Goal: Task Accomplishment & Management: Manage account settings

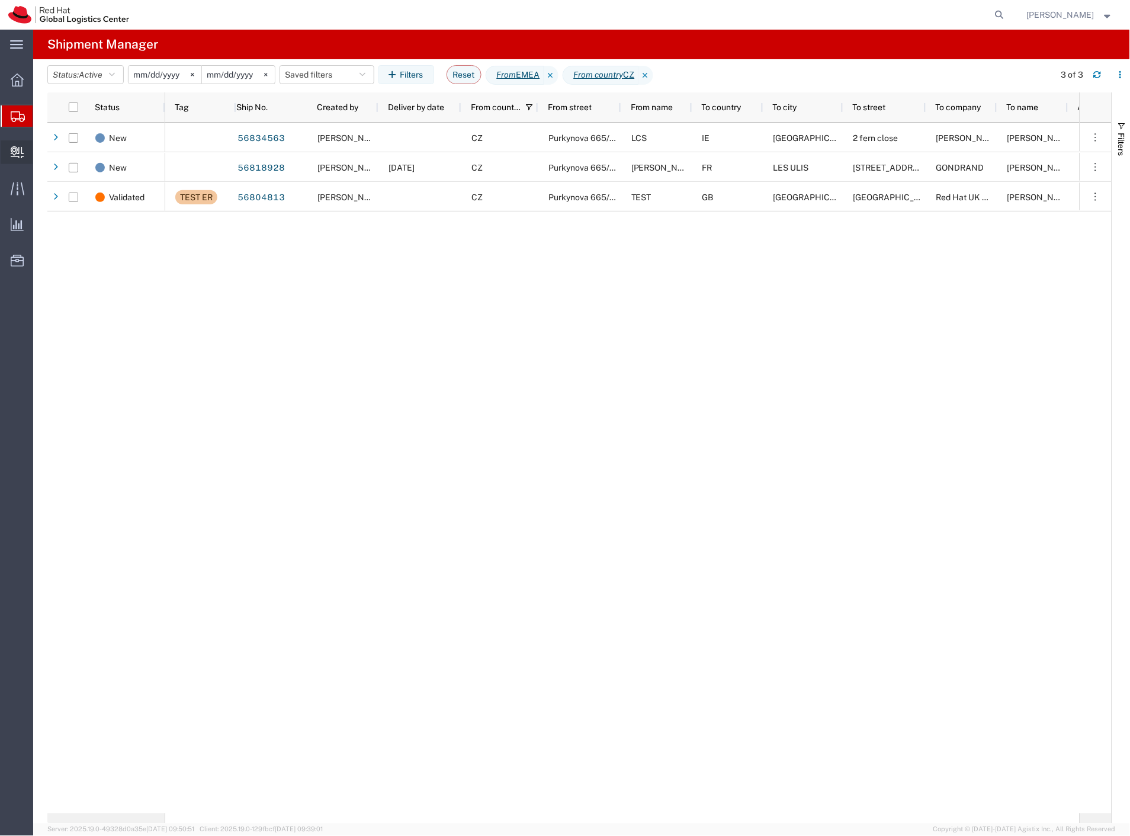
click at [0, 0] on span "Create Delivery" at bounding box center [0, 0] width 0 height 0
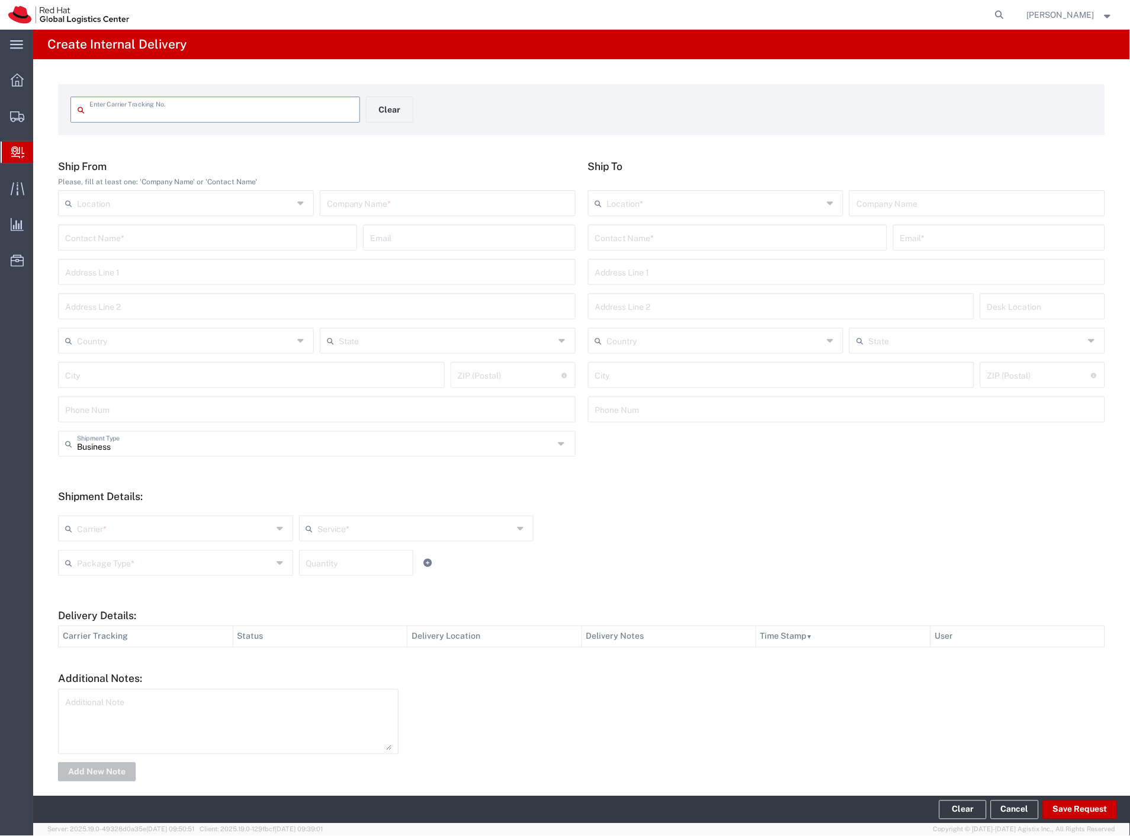
click at [362, 203] on input "text" at bounding box center [448, 202] width 242 height 21
type input "[DOMAIN_NAME]"
click at [606, 237] on input "text" at bounding box center [737, 236] width 285 height 21
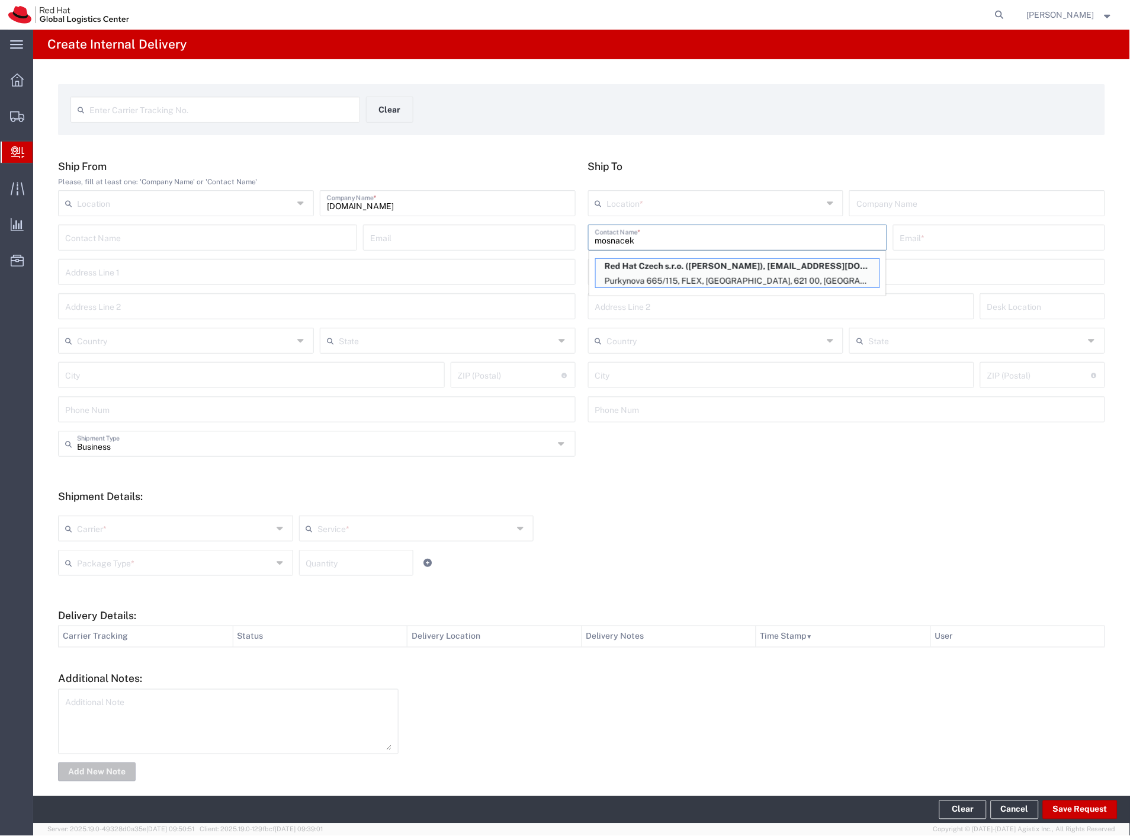
type input "mosnacek"
click at [676, 275] on p "Purkynova 665/115, FLEX, [GEOGRAPHIC_DATA], 621 00, [GEOGRAPHIC_DATA]" at bounding box center [738, 281] width 284 height 15
type input "RH - [GEOGRAPHIC_DATA] [GEOGRAPHIC_DATA] - C"
type input "Red Hat Czech s.r.o."
type input "[PERSON_NAME]"
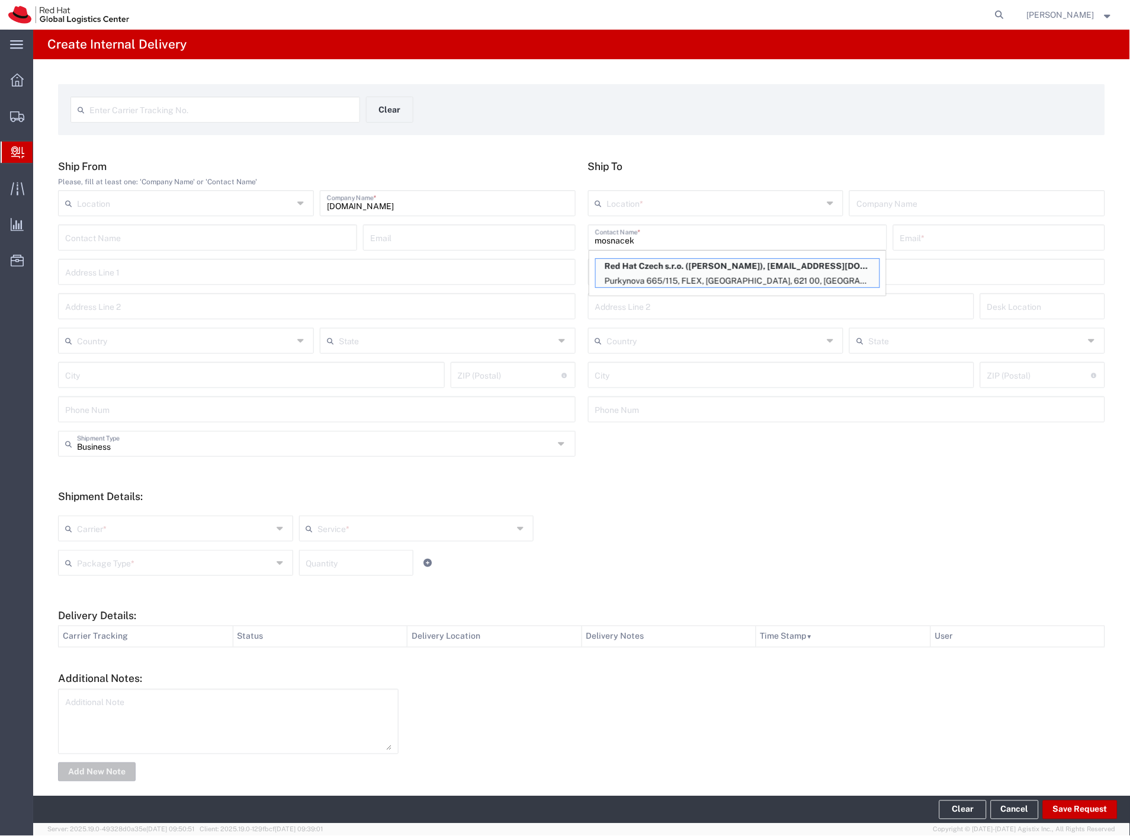
type input "[EMAIL_ADDRESS][DOMAIN_NAME]"
type input "Purkynova 665/115"
type input "FLEX"
type input "Czechia"
type input "[GEOGRAPHIC_DATA]"
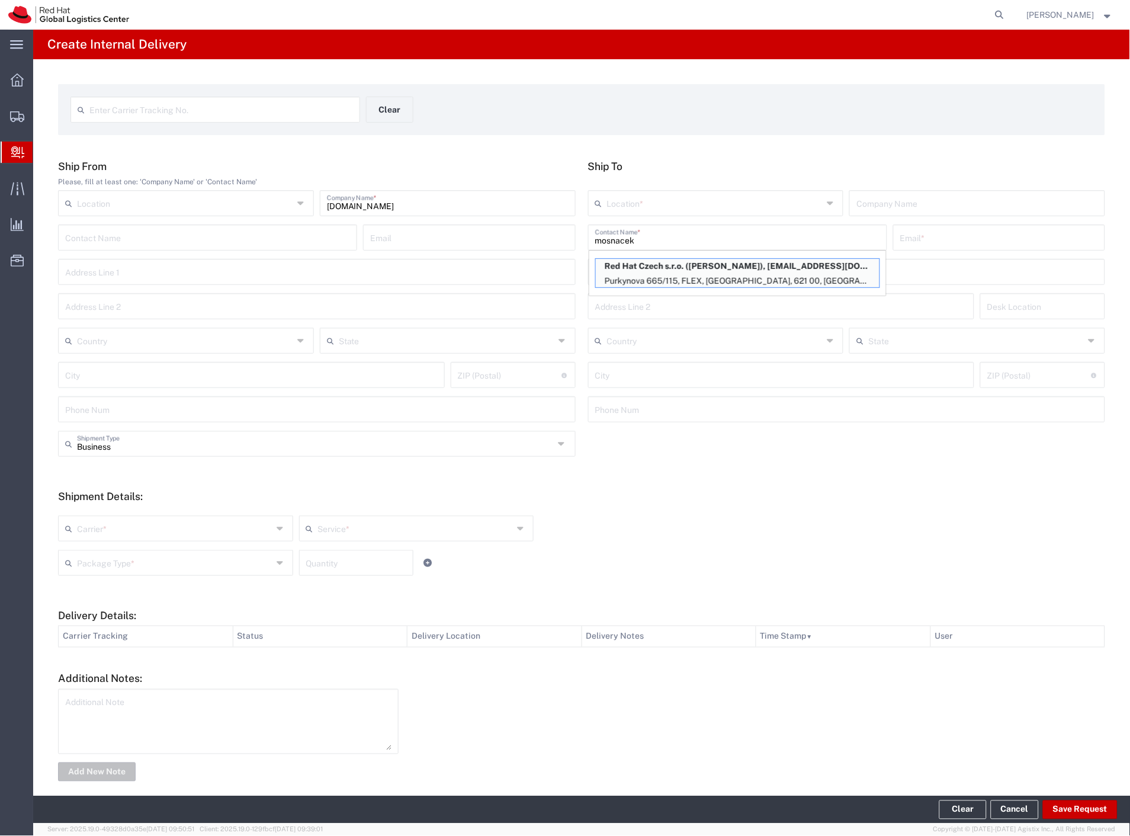
type input "621 00"
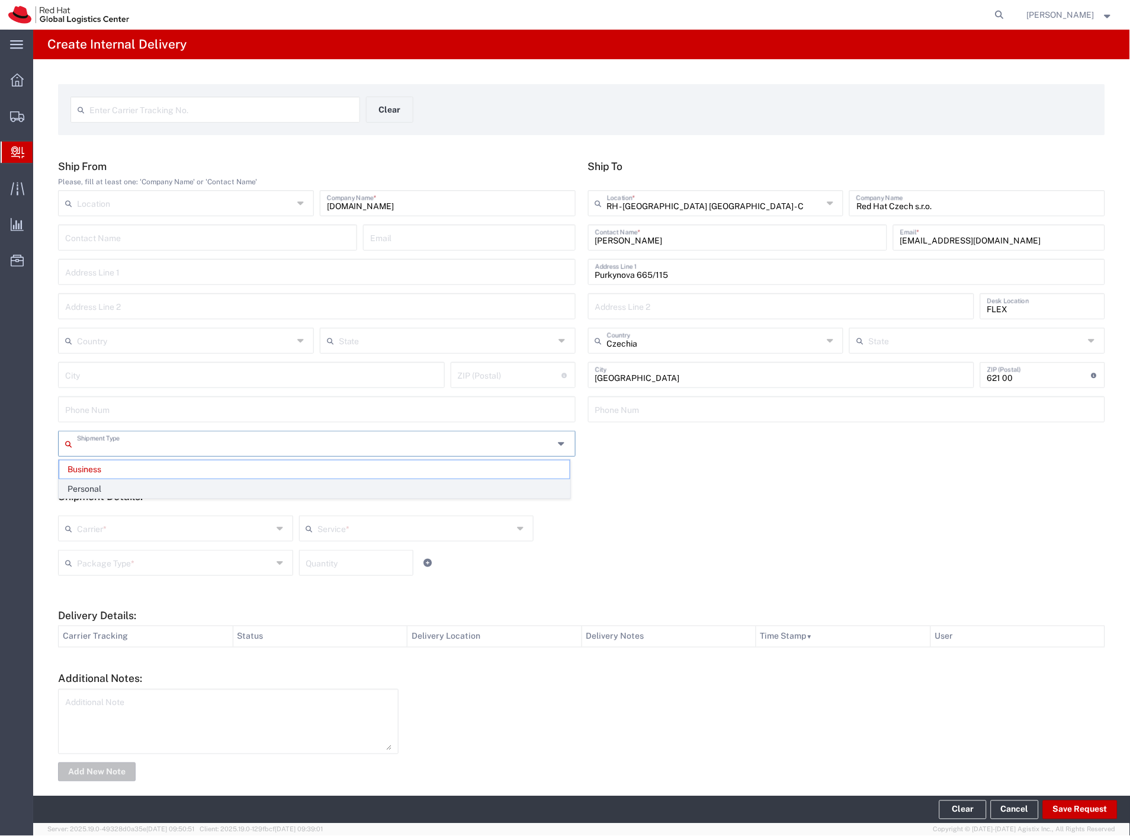
drag, startPoint x: 125, startPoint y: 446, endPoint x: 118, endPoint y: 480, distance: 35.0
click at [125, 453] on input "text" at bounding box center [315, 442] width 477 height 21
drag, startPoint x: 117, startPoint y: 483, endPoint x: 116, endPoint y: 506, distance: 23.1
click at [117, 484] on span "Personal" at bounding box center [314, 489] width 511 height 18
type input "Personal"
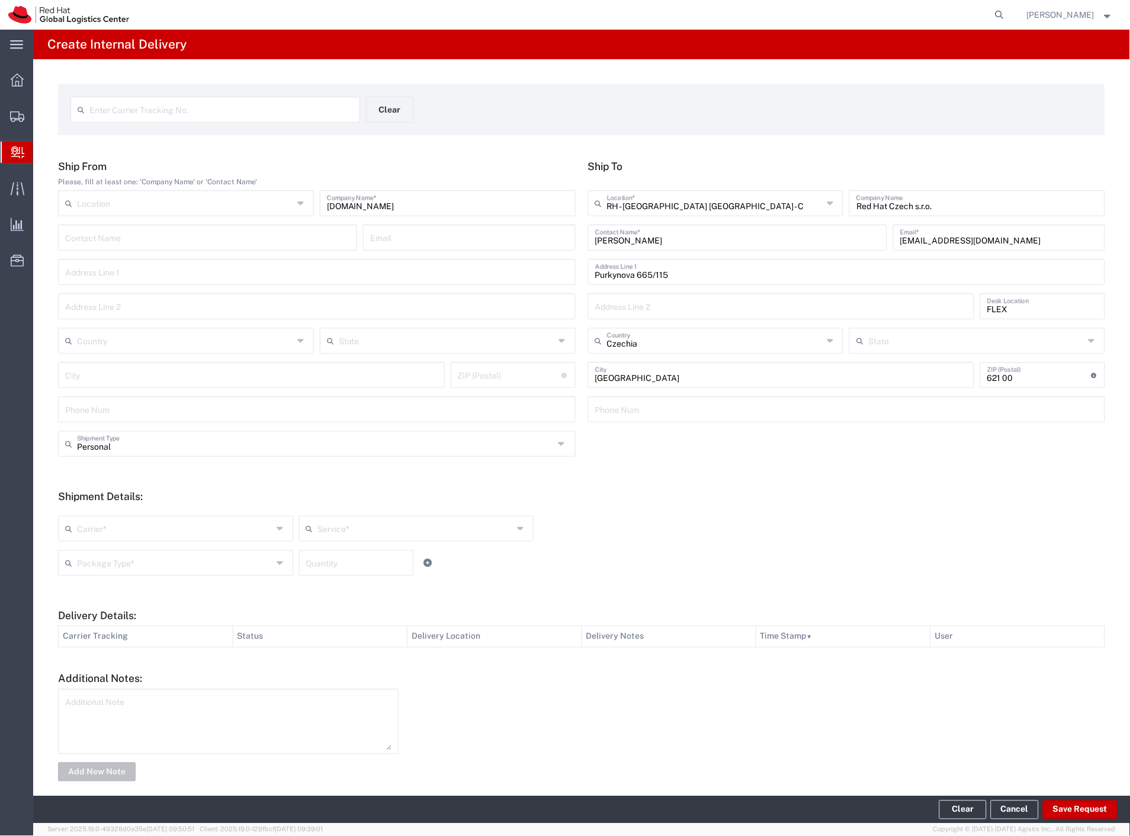
click at [110, 526] on input "text" at bounding box center [174, 527] width 195 height 21
click at [105, 556] on span "Czech Post" at bounding box center [174, 554] width 230 height 18
type input "Czech Post"
drag, startPoint x: 105, startPoint y: 562, endPoint x: 101, endPoint y: 578, distance: 17.0
click at [104, 564] on input "text" at bounding box center [174, 561] width 195 height 21
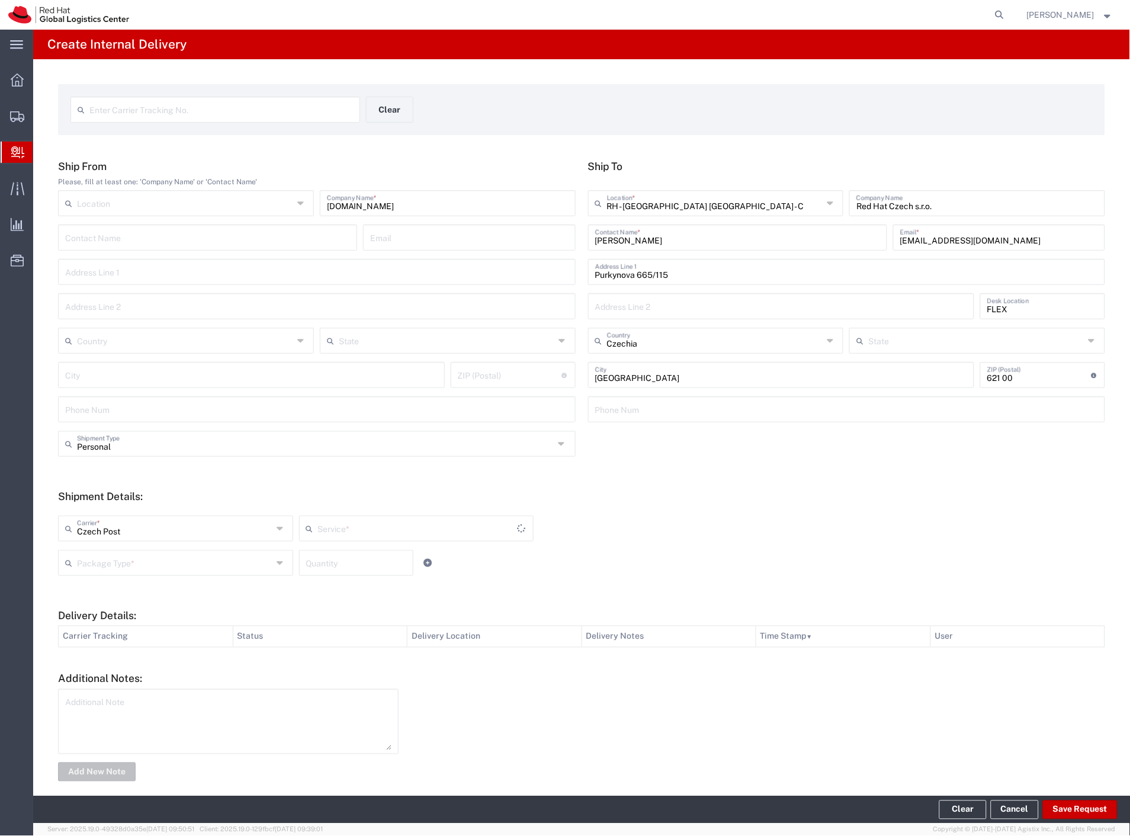
type input "Ground"
click at [97, 605] on span "Envelope" at bounding box center [174, 608] width 230 height 18
type input "Envelope"
click at [1074, 812] on button "Save Request" at bounding box center [1080, 809] width 75 height 19
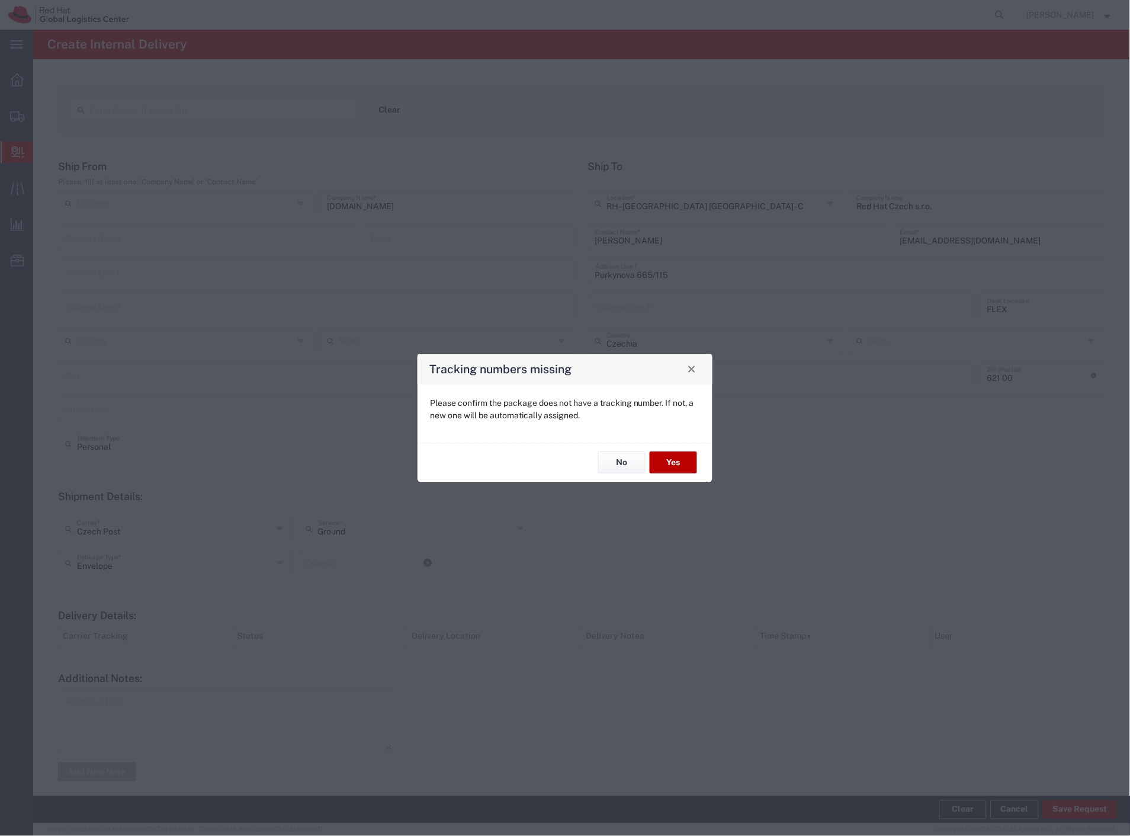
click at [673, 466] on button "Yes" at bounding box center [673, 463] width 47 height 22
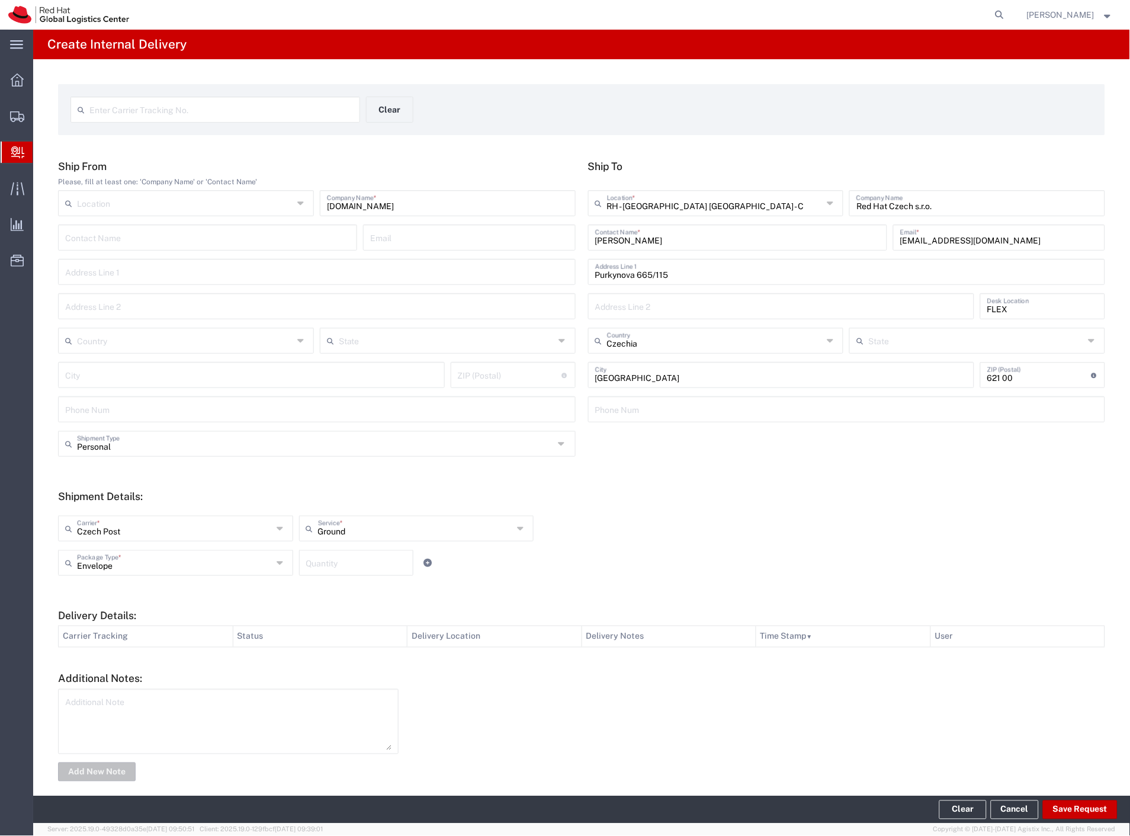
type input "Personal"
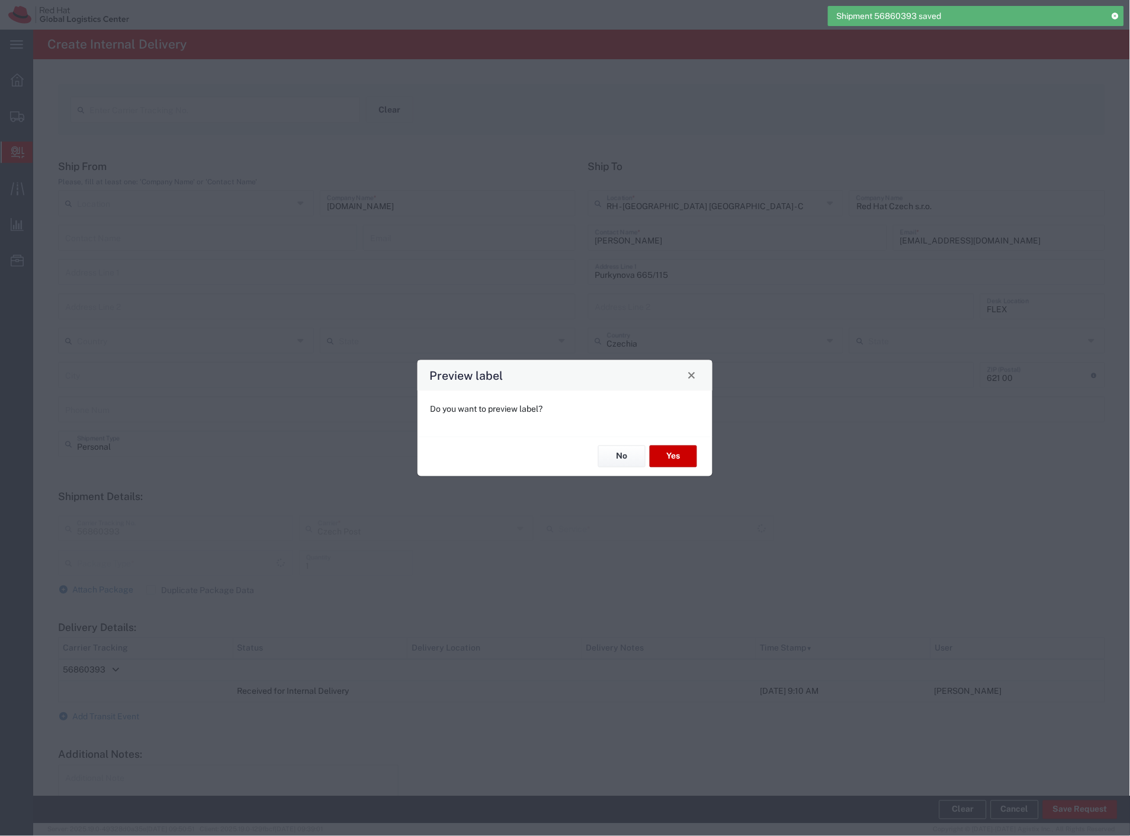
type input "Envelope"
type input "Ground"
click at [625, 464] on button "No" at bounding box center [621, 456] width 47 height 22
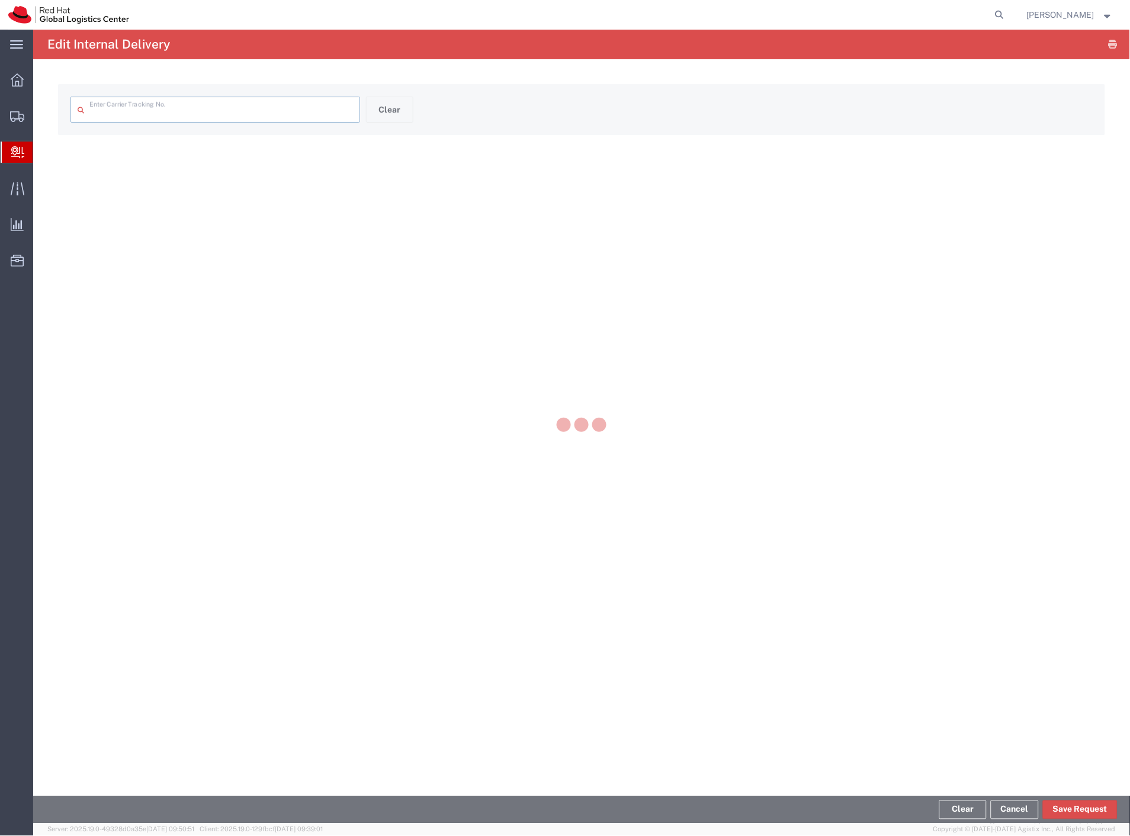
type input "56860393"
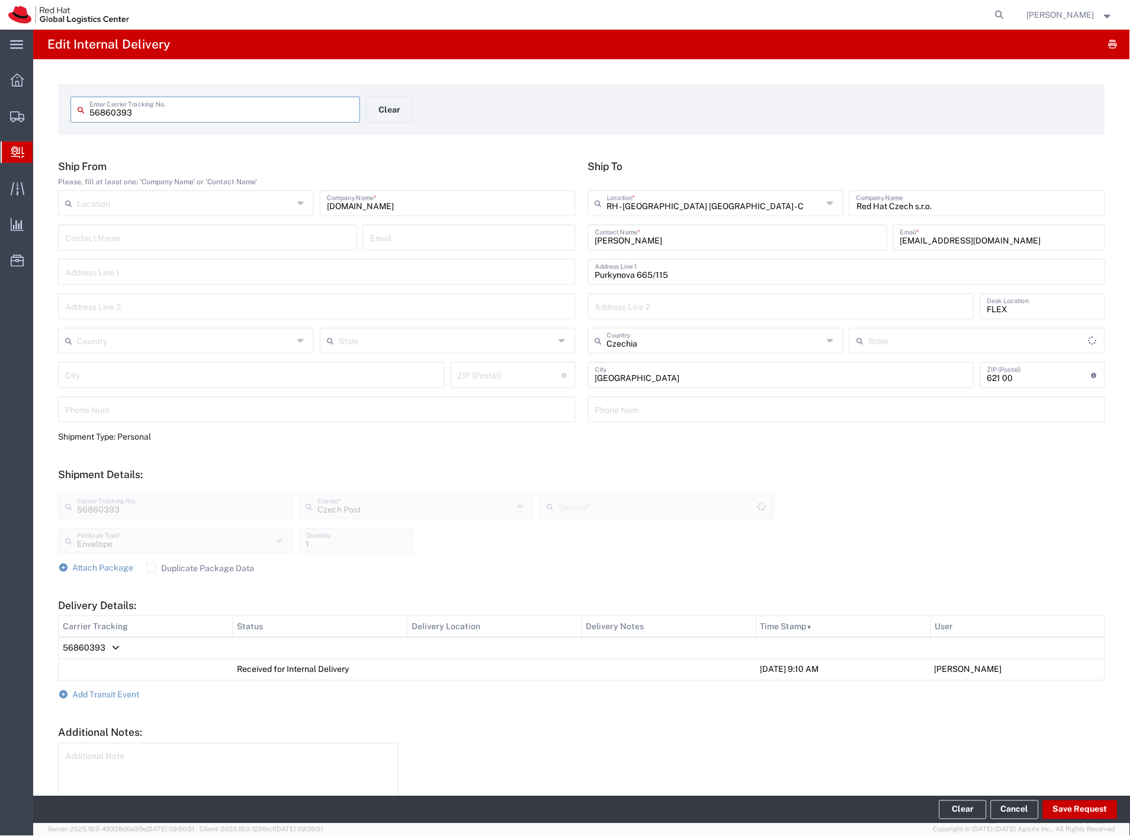
type input "Ground"
click at [380, 110] on button "Clear" at bounding box center [389, 110] width 47 height 26
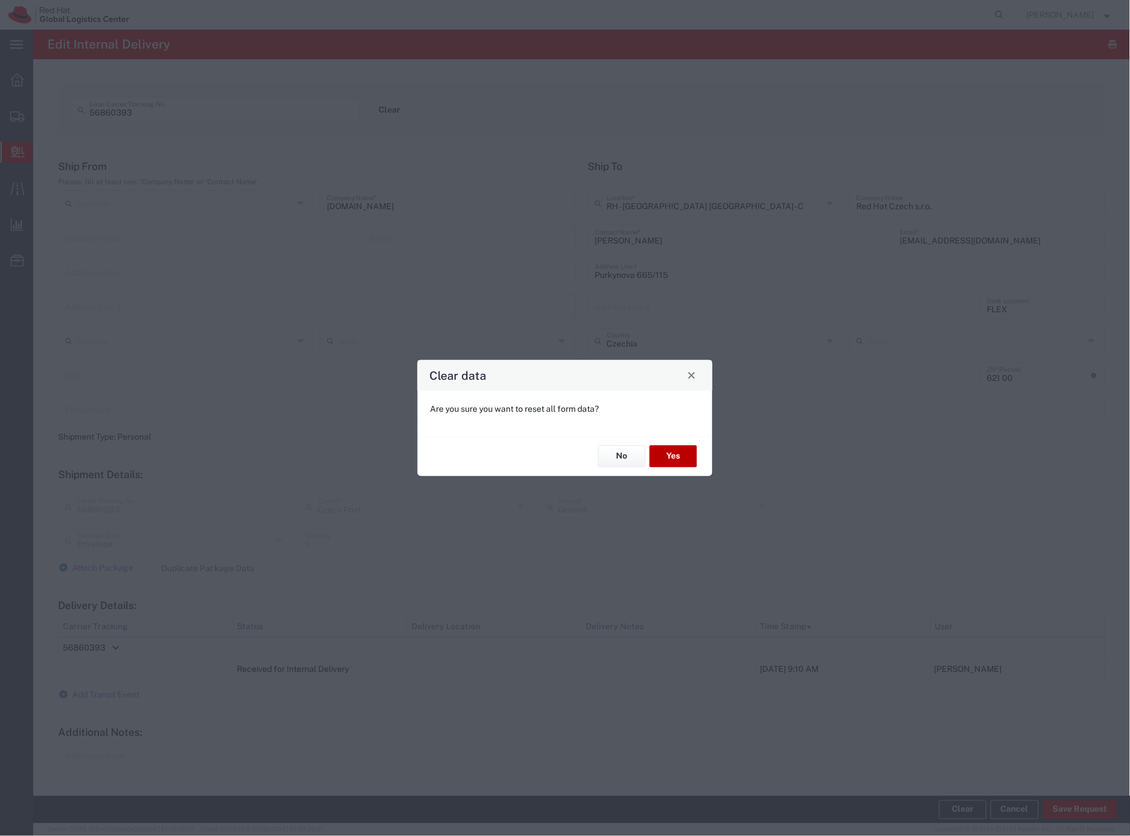
click at [673, 464] on button "Yes" at bounding box center [673, 456] width 47 height 22
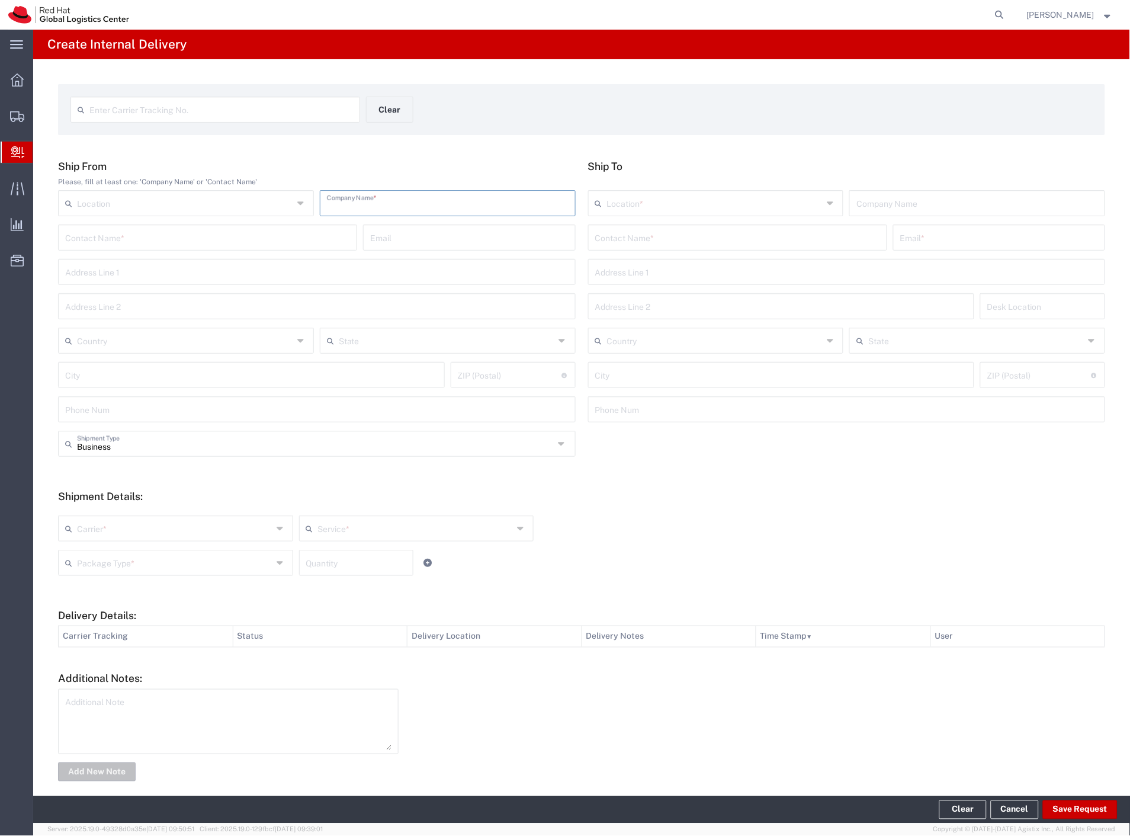
click at [374, 208] on input "text" at bounding box center [448, 202] width 242 height 21
type input "vzp"
click at [631, 226] on input "text" at bounding box center [737, 236] width 285 height 21
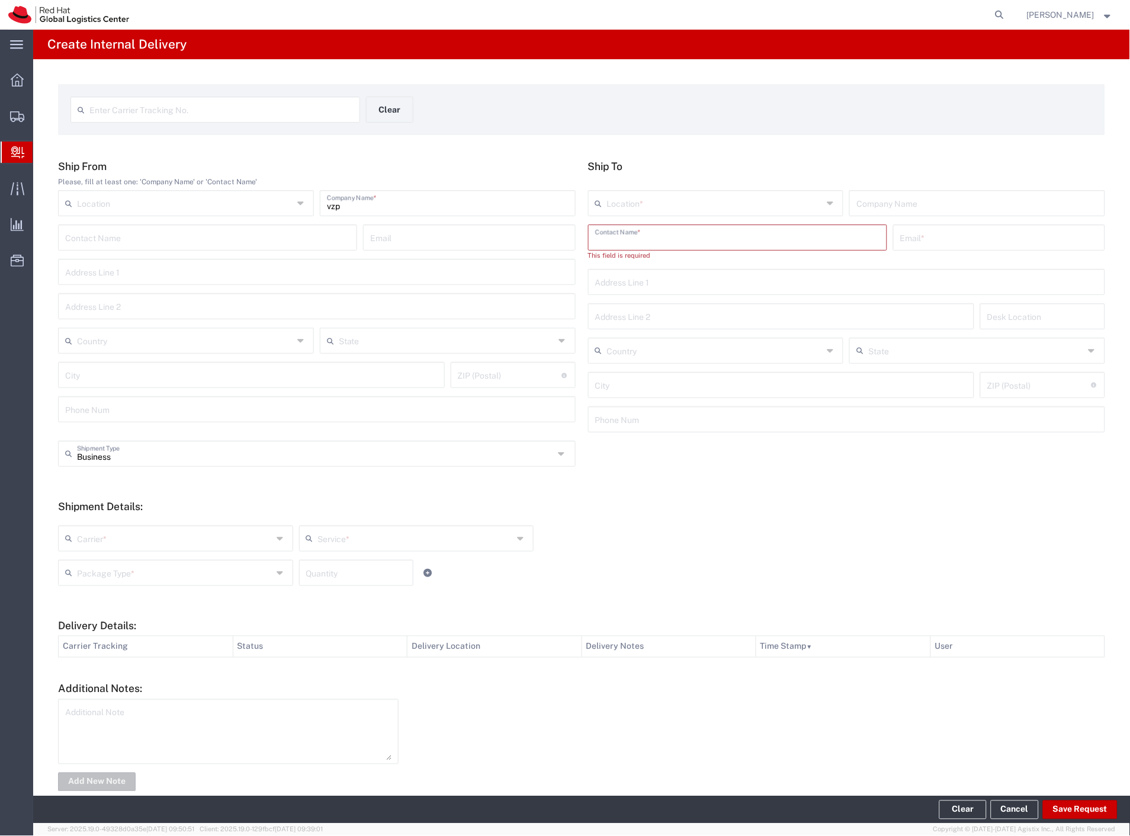
click at [708, 235] on input "text" at bounding box center [737, 236] width 285 height 21
paste input "[PERSON_NAME]"
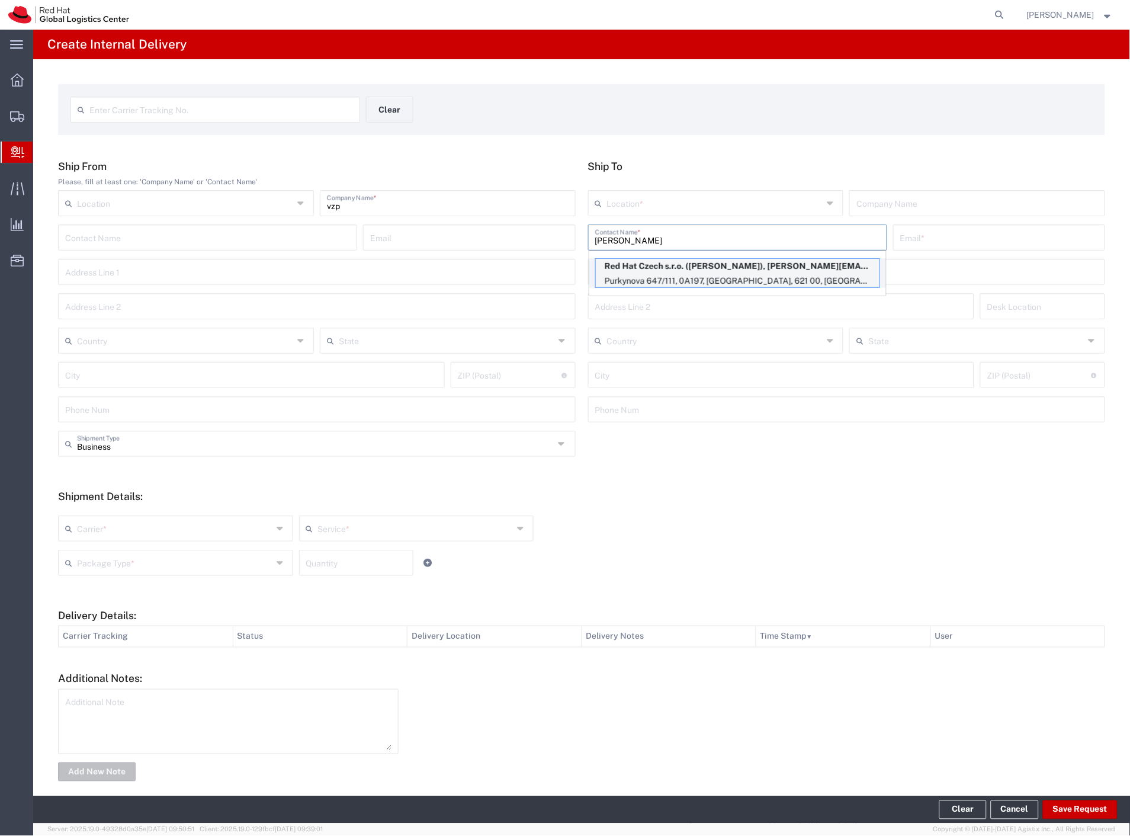
type input "[PERSON_NAME]"
click at [707, 270] on p "Red Hat Czech s.r.o. ([PERSON_NAME]), [PERSON_NAME][EMAIL_ADDRESS][DOMAIN_NAME]" at bounding box center [738, 266] width 284 height 15
type input "RH - [GEOGRAPHIC_DATA] [GEOGRAPHIC_DATA] - B"
type input "Red Hat Czech s.r.o."
type input "[EMAIL_ADDRESS][DOMAIN_NAME]"
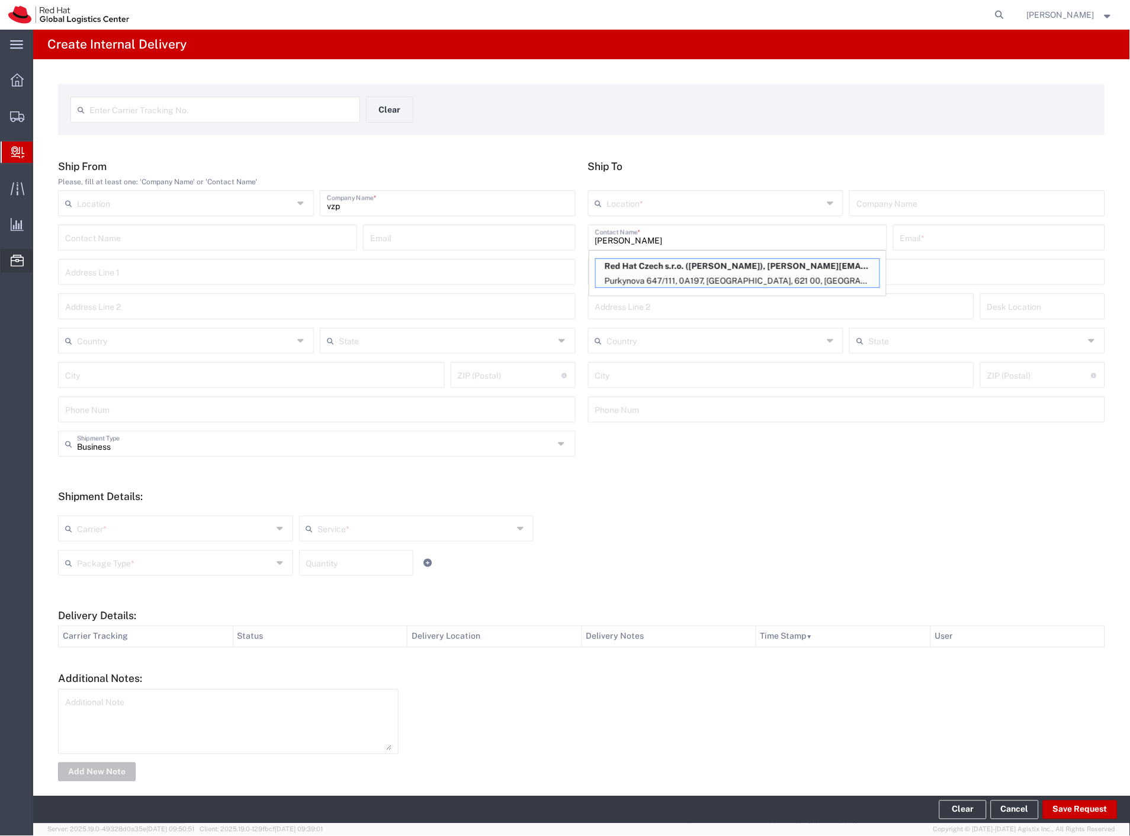
type input "Purkynova 647/111"
type input "0A197"
type input "Czechia"
type input "[GEOGRAPHIC_DATA]"
type input "621 00"
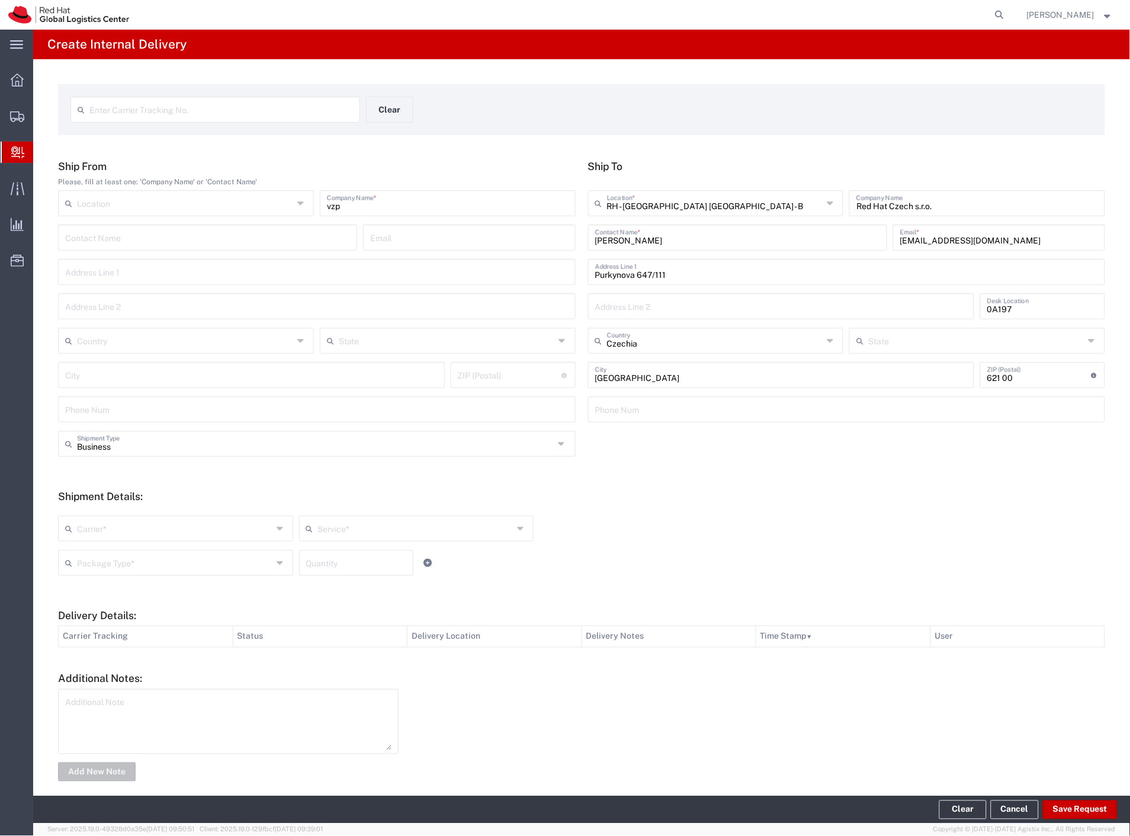
click at [1010, 241] on input "[EMAIL_ADDRESS][DOMAIN_NAME]" at bounding box center [999, 236] width 198 height 21
paste input "employment-ops+[GEOGRAPHIC_DATA]"
type input "[EMAIL_ADDRESS][DOMAIN_NAME]"
drag, startPoint x: 105, startPoint y: 534, endPoint x: 104, endPoint y: 547, distance: 12.5
click at [105, 535] on input "text" at bounding box center [174, 527] width 195 height 21
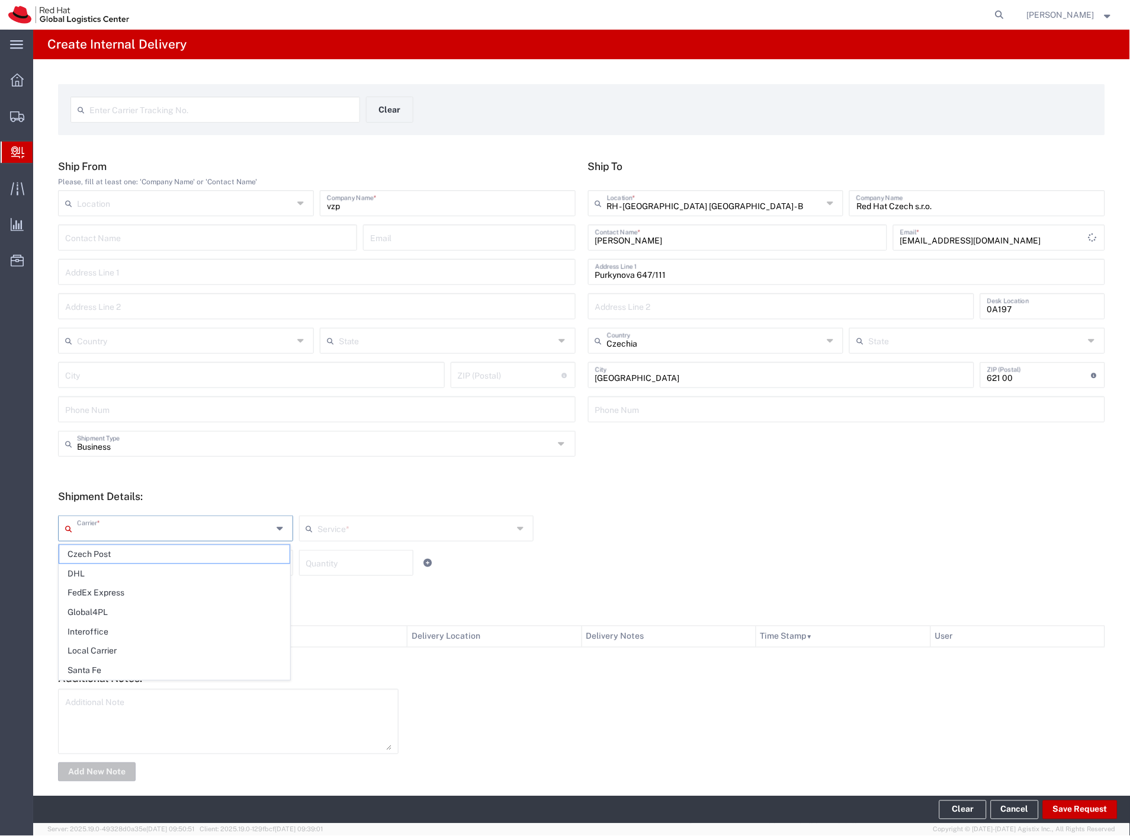
click at [102, 552] on span "Czech Post" at bounding box center [174, 554] width 230 height 18
type input "Czech Post"
type input "Ground"
drag, startPoint x: 101, startPoint y: 560, endPoint x: 101, endPoint y: 575, distance: 14.8
click at [101, 560] on input "text" at bounding box center [174, 561] width 195 height 21
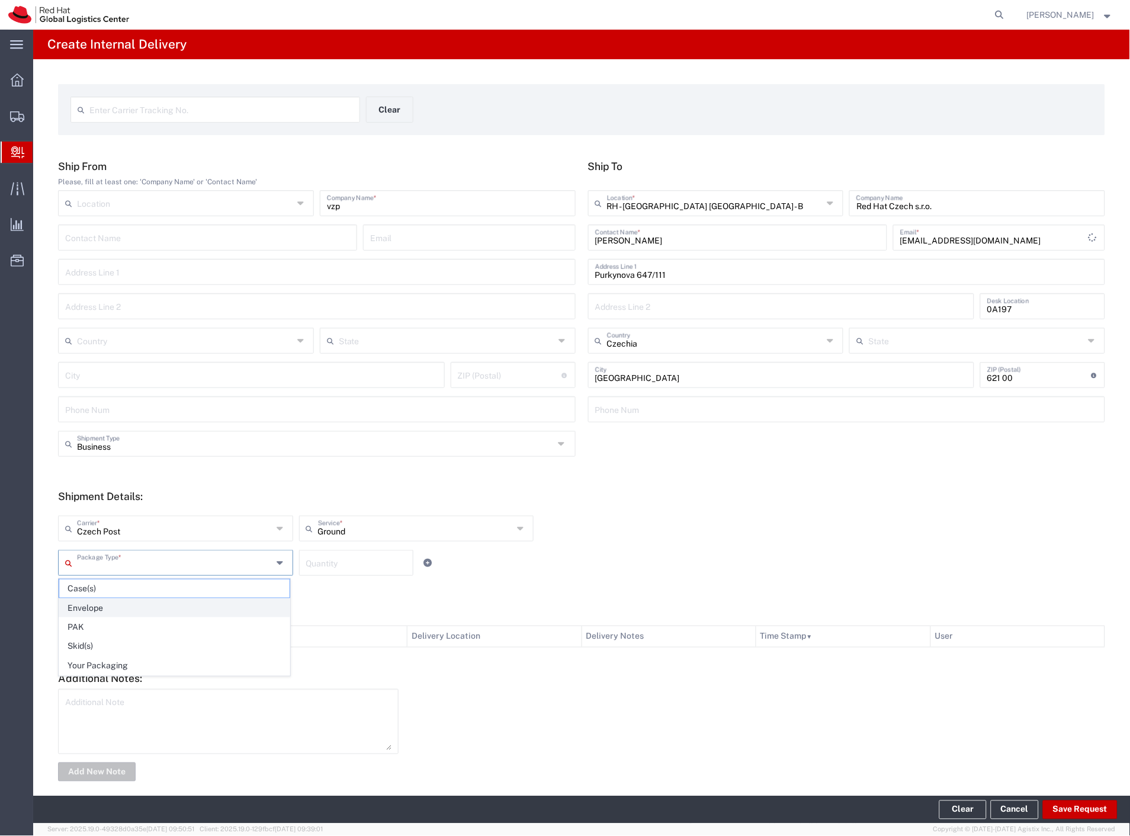
click at [101, 610] on span "Envelope" at bounding box center [174, 608] width 230 height 18
type input "Envelope"
click at [1057, 809] on button "Save Request" at bounding box center [1080, 809] width 75 height 19
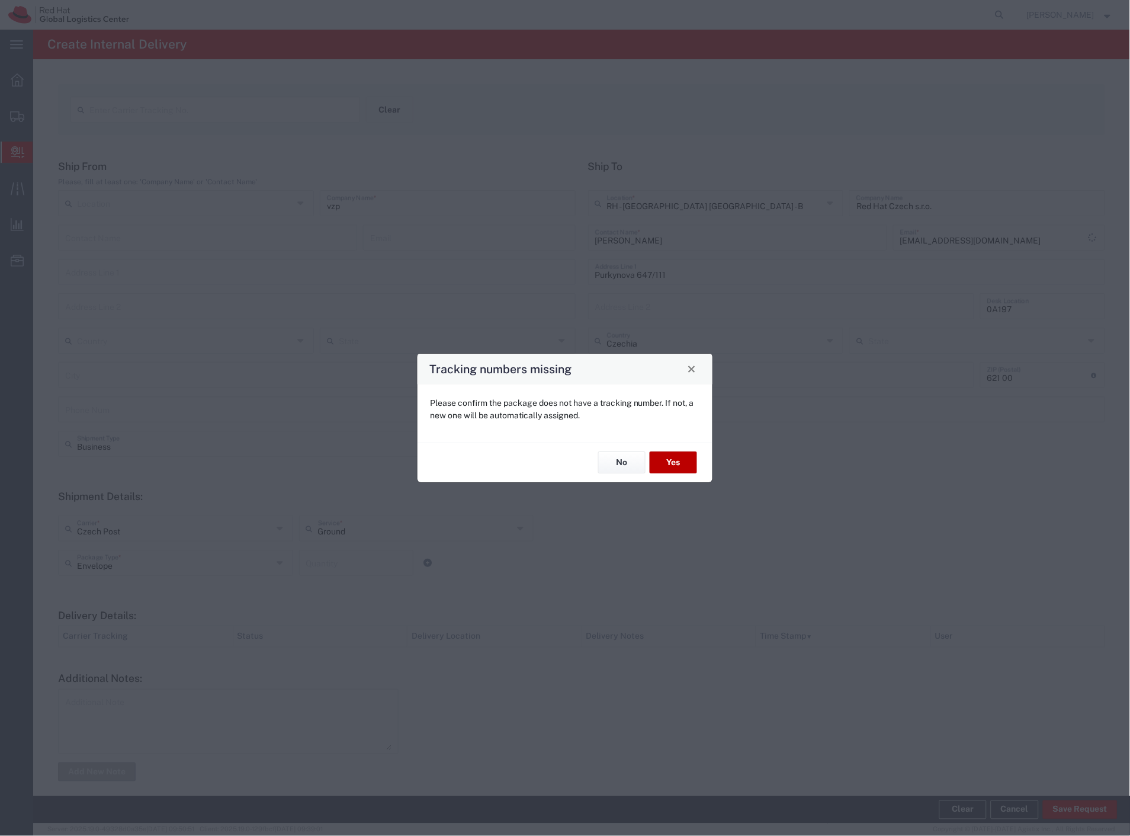
click at [682, 463] on button "Yes" at bounding box center [673, 463] width 47 height 22
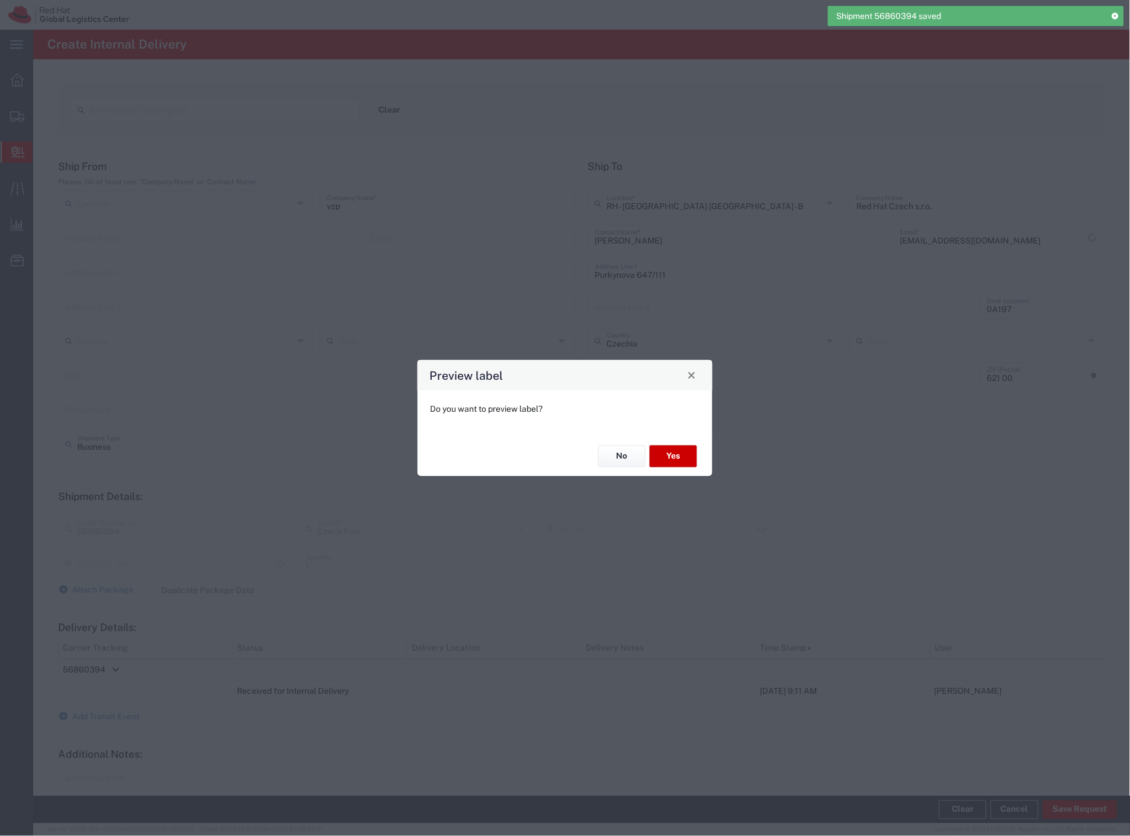
type input "Envelope"
type input "Ground"
click at [631, 453] on button "No" at bounding box center [621, 456] width 47 height 22
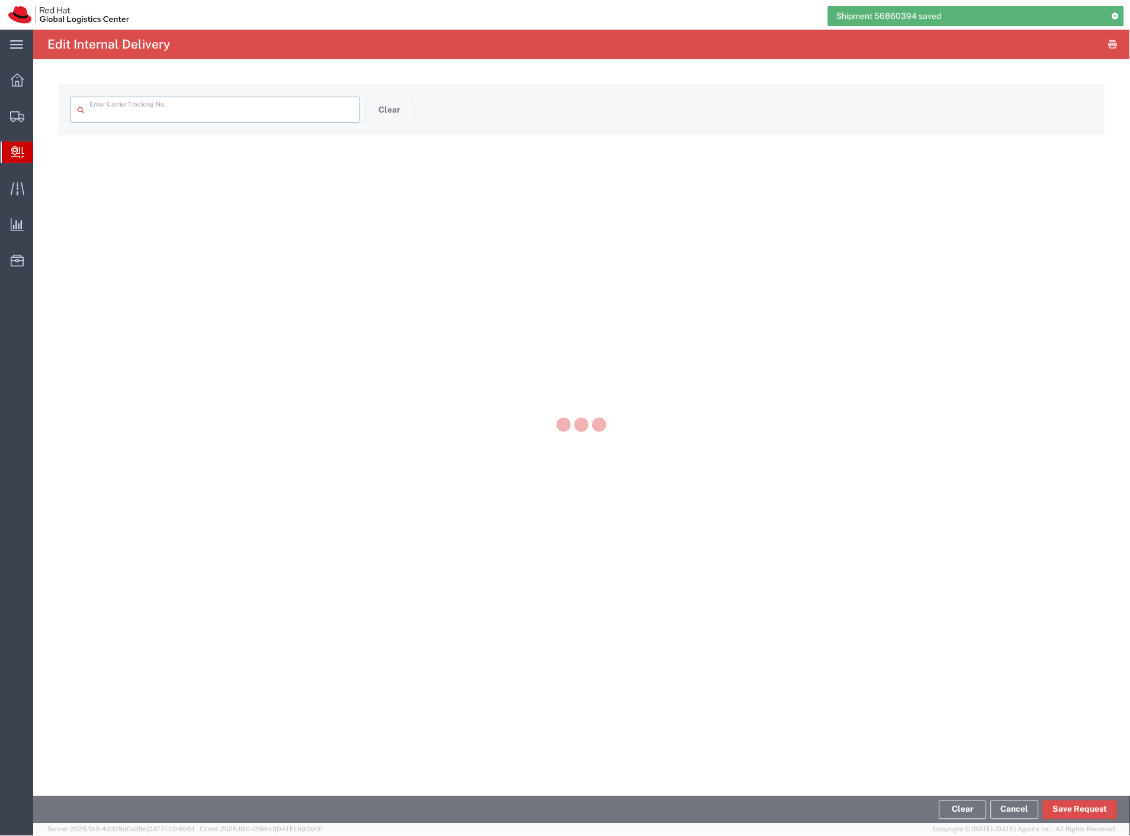
type input "56860394"
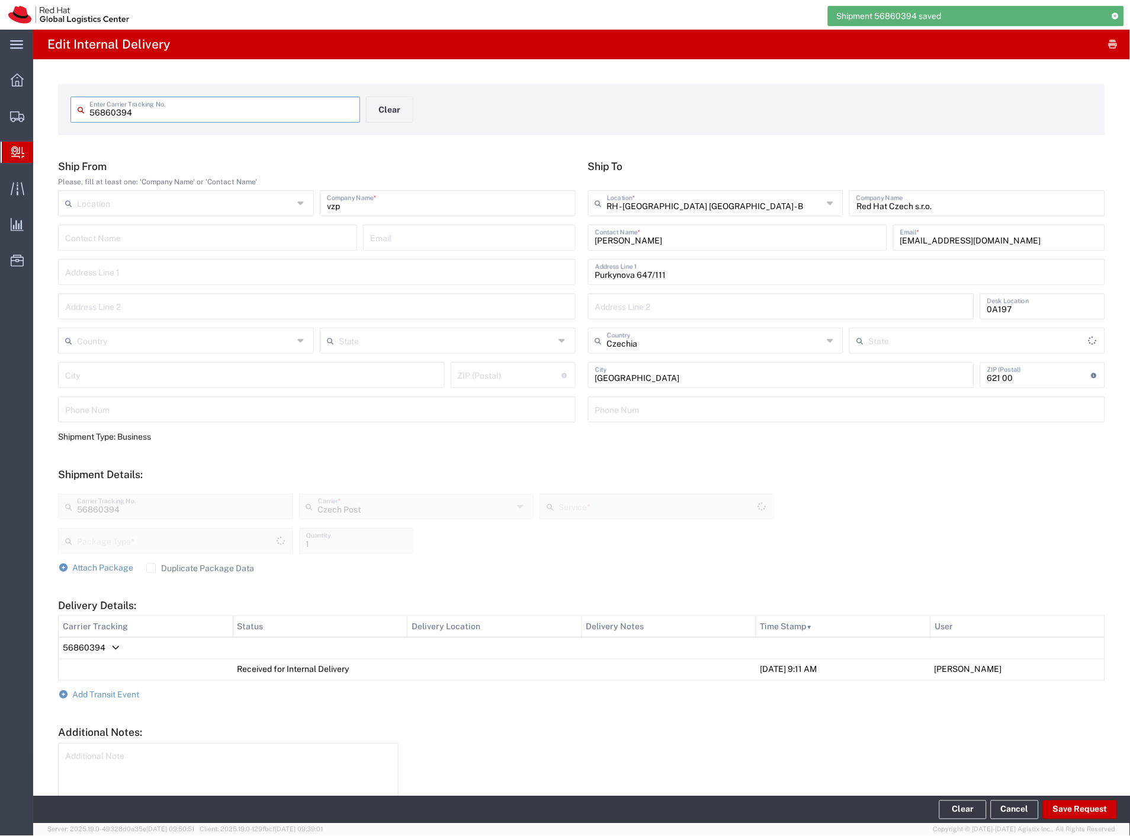
type input "Envelope"
type input "Ground"
click at [385, 109] on button "Clear" at bounding box center [389, 110] width 47 height 26
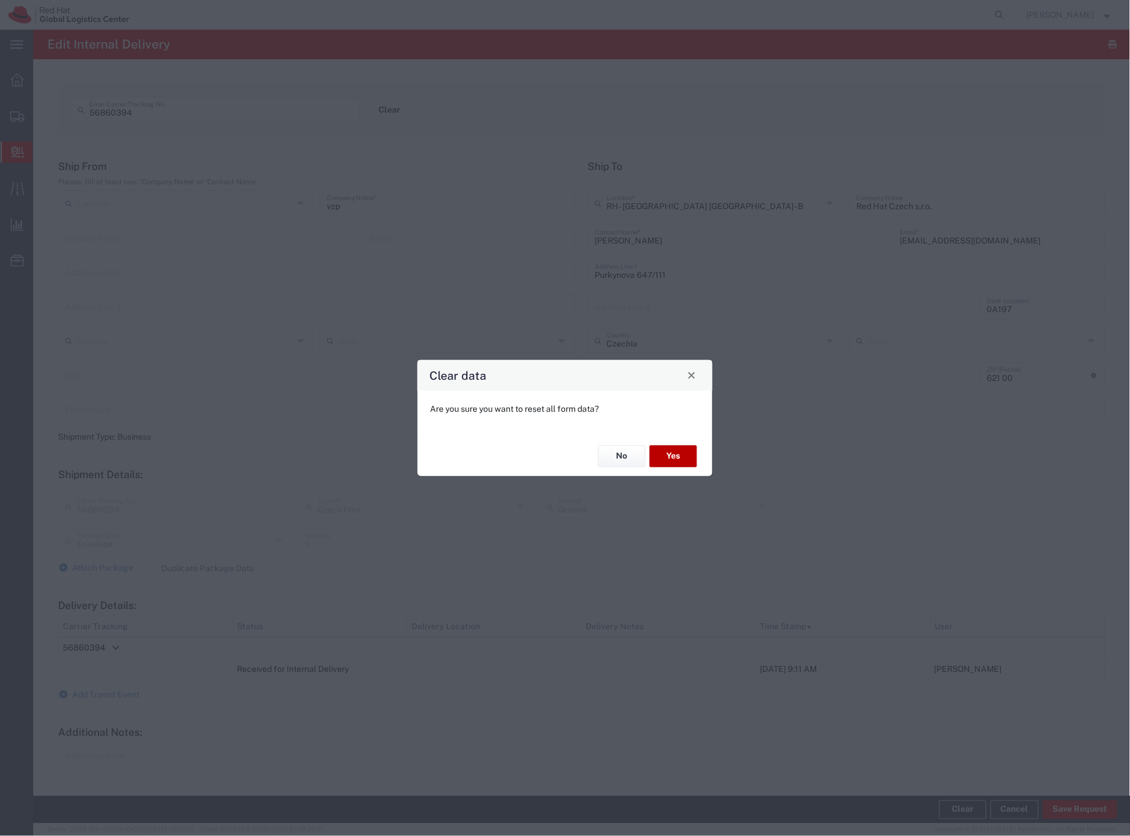
click at [671, 454] on button "Yes" at bounding box center [673, 456] width 47 height 22
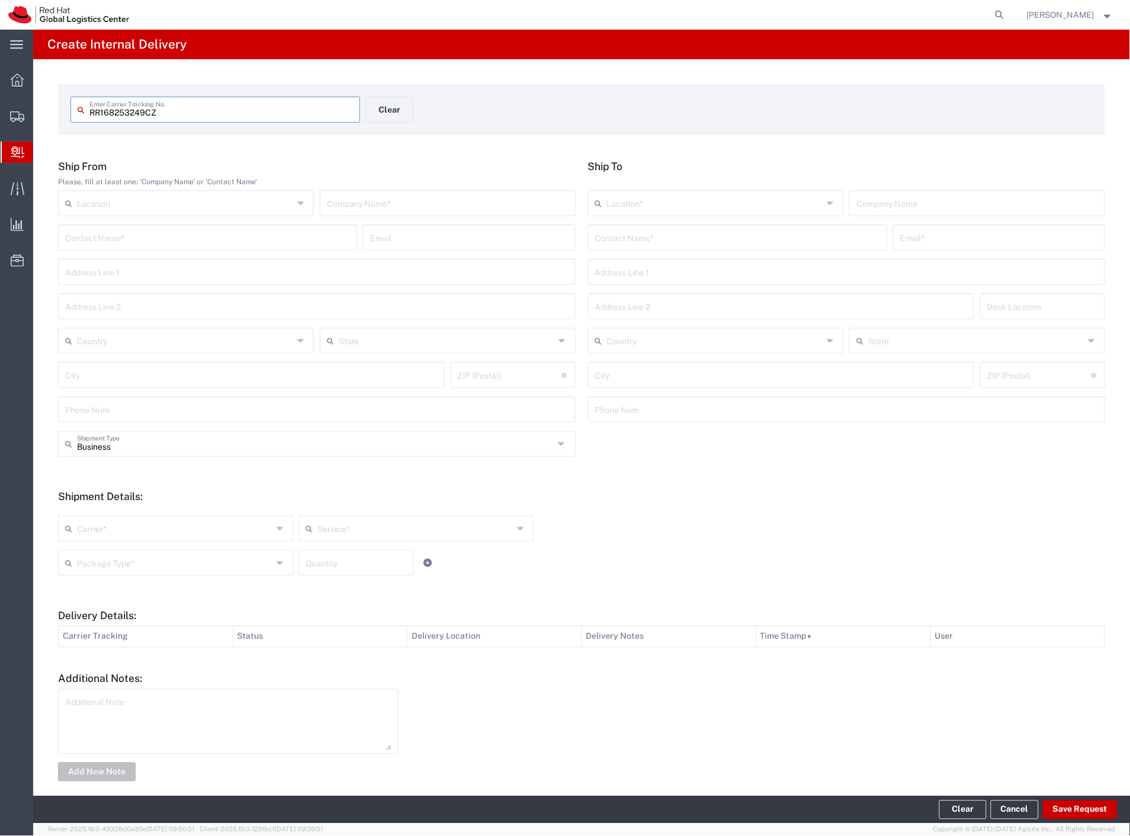
type input "RR168253249CZ"
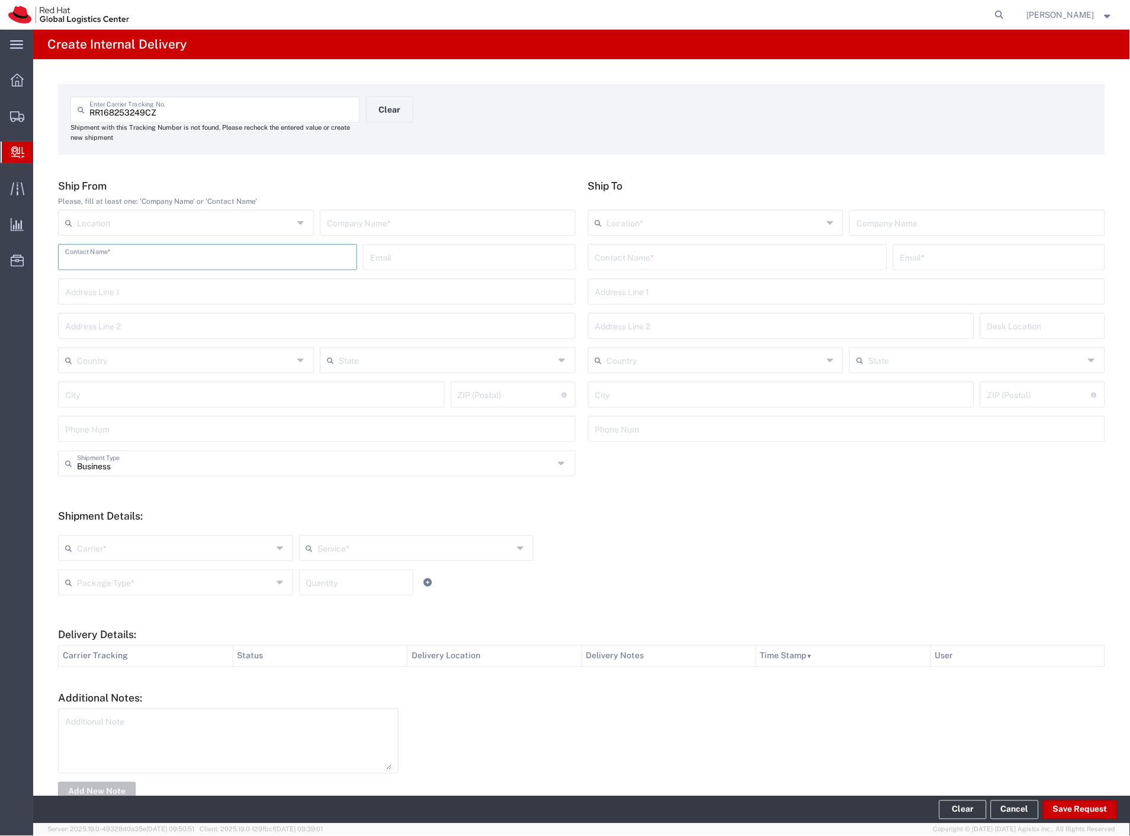
click at [294, 255] on input "text" at bounding box center [207, 256] width 285 height 21
type input "[PERSON_NAME]"
click at [727, 251] on input "text" at bounding box center [737, 256] width 285 height 21
type input "vlckova"
click at [684, 290] on p "Red Hat Czech s.r.o. ([PERSON_NAME]), [PERSON_NAME][EMAIL_ADDRESS][DOMAIN_NAME]" at bounding box center [738, 285] width 284 height 15
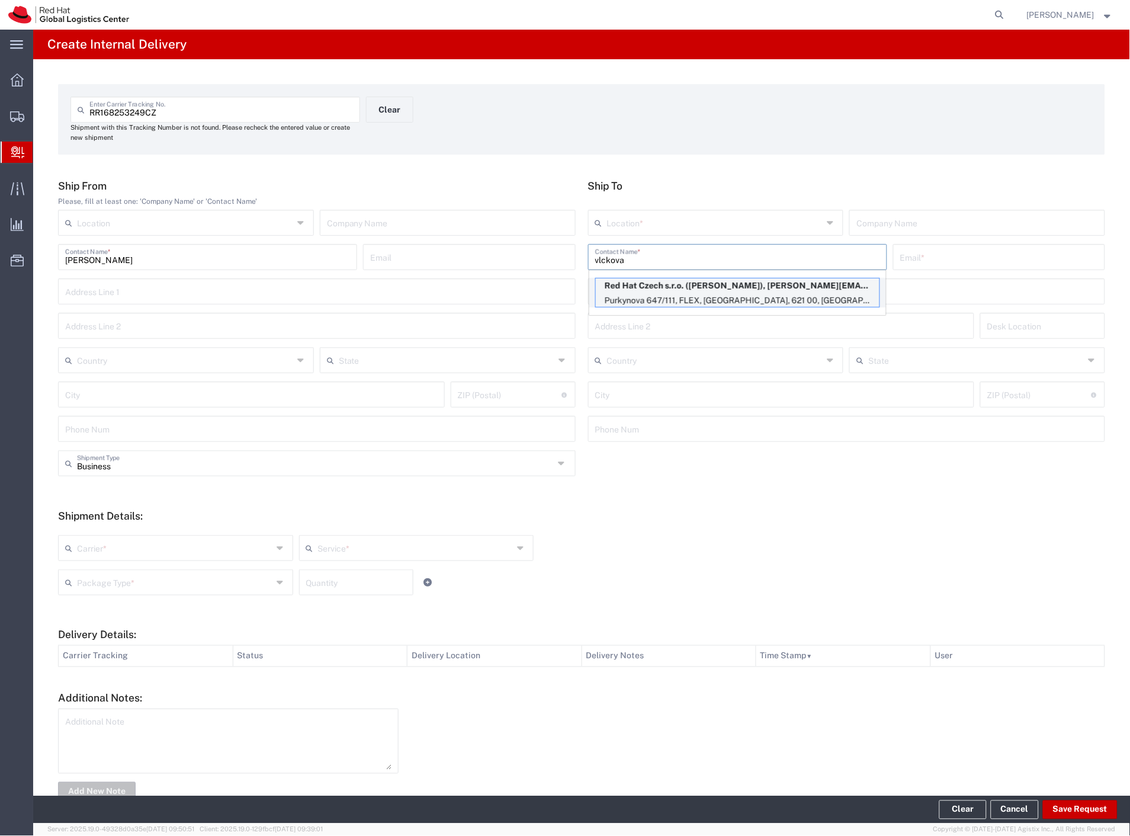
type input "RH - [GEOGRAPHIC_DATA] [GEOGRAPHIC_DATA] - B"
type input "Red Hat Czech s.r.o."
type input "[PERSON_NAME]"
type input "[EMAIL_ADDRESS][DOMAIN_NAME]"
type input "Purkynova 647/111"
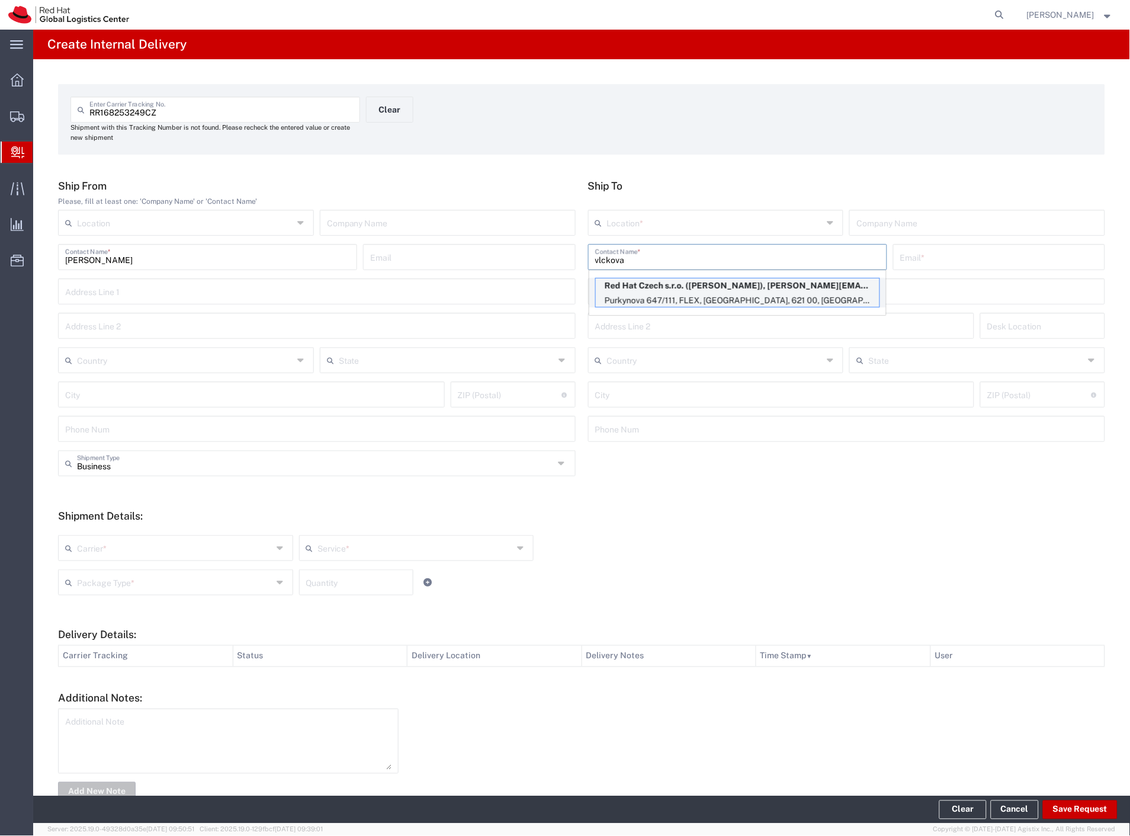
type input "FLEX"
type input "Czechia"
type input "[GEOGRAPHIC_DATA]"
type input "621 00"
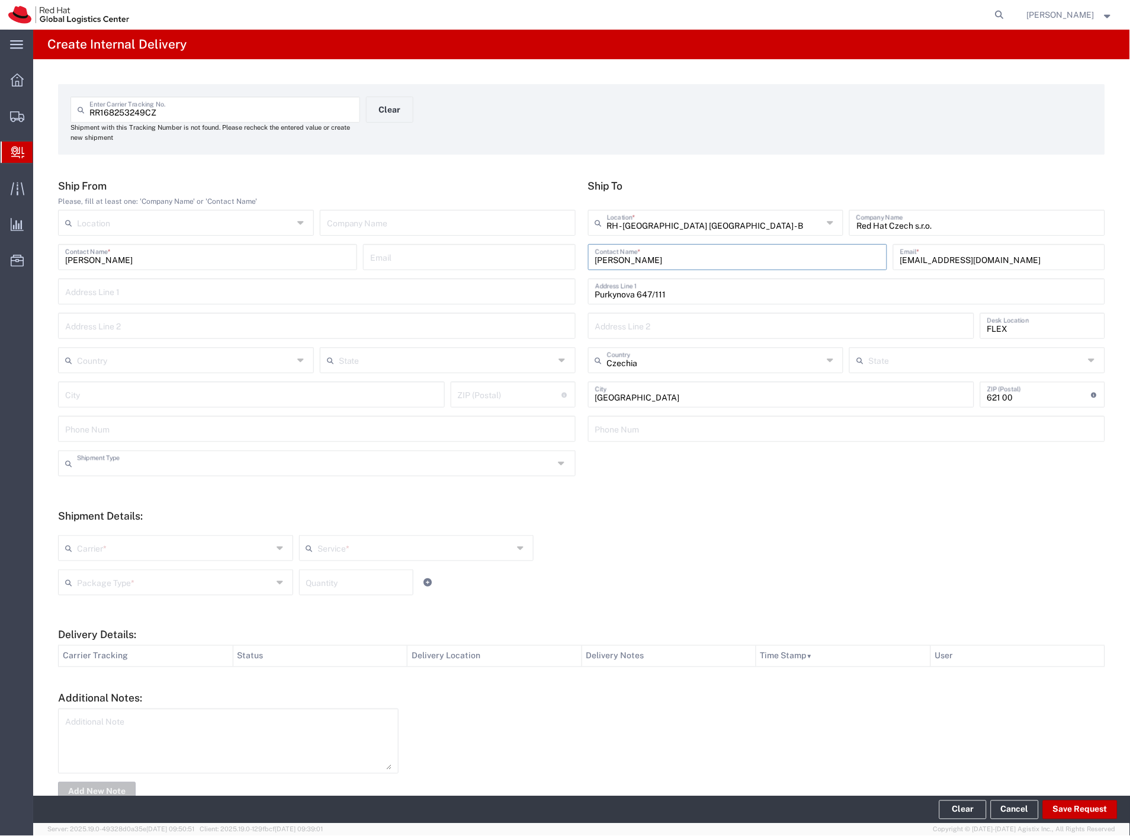
click at [132, 466] on input "text" at bounding box center [315, 462] width 477 height 21
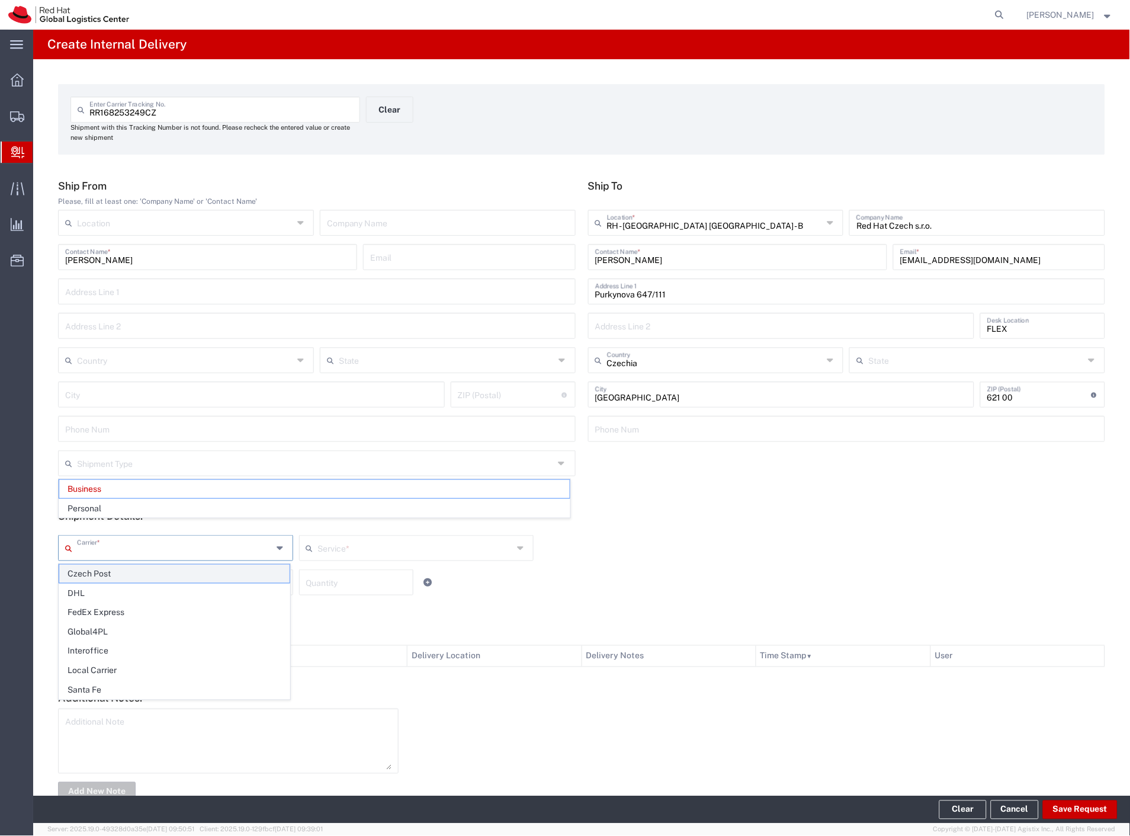
drag, startPoint x: 102, startPoint y: 545, endPoint x: 102, endPoint y: 575, distance: 29.6
click at [102, 548] on input "text" at bounding box center [174, 547] width 195 height 21
type input "Business"
click at [102, 581] on span "Czech Post" at bounding box center [174, 573] width 230 height 18
type input "Czech Post"
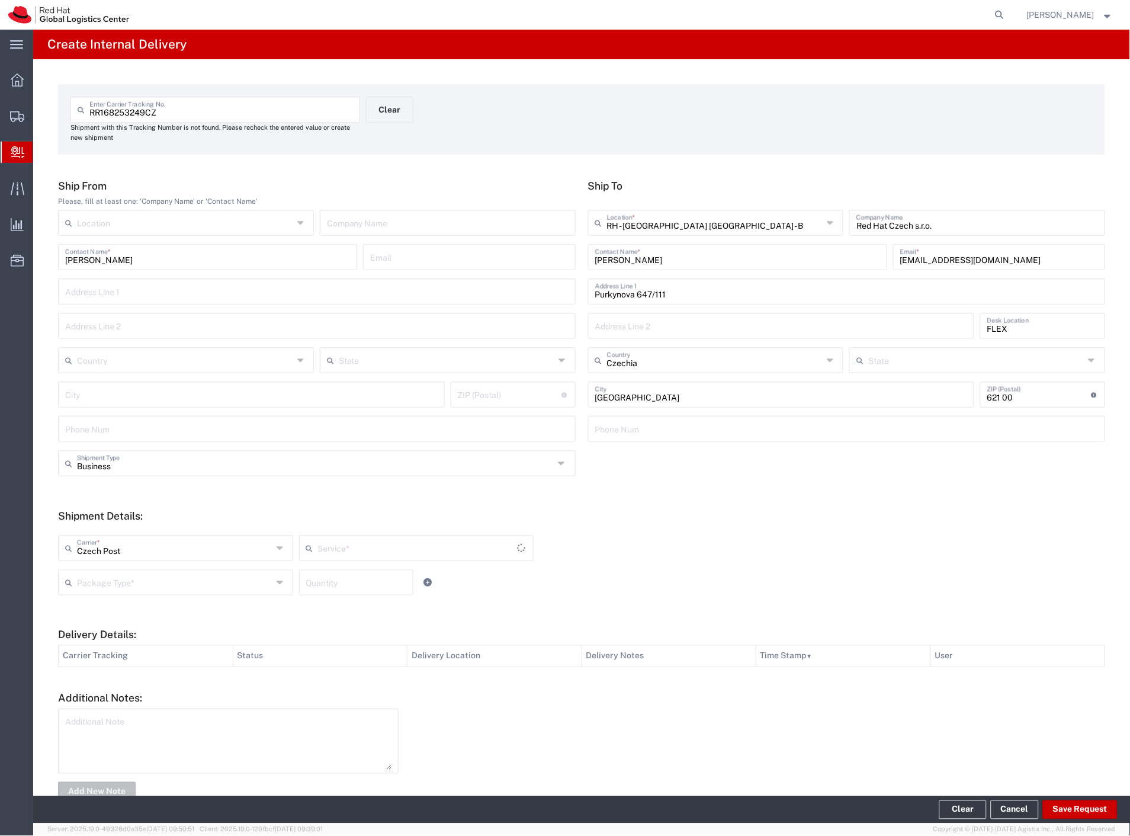
type input "Ground"
click at [105, 589] on input "text" at bounding box center [174, 581] width 195 height 21
click at [114, 629] on span "Envelope" at bounding box center [174, 627] width 230 height 18
type input "Envelope"
click at [1096, 814] on button "Save Request" at bounding box center [1080, 809] width 75 height 19
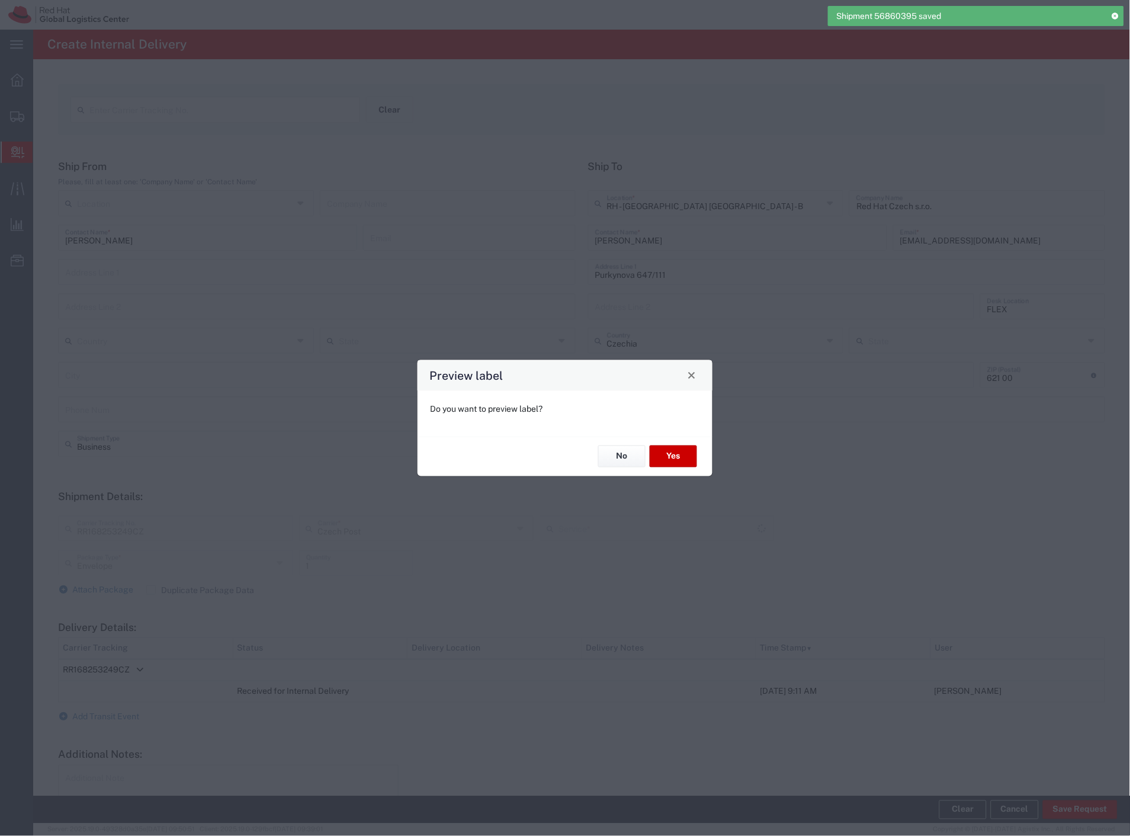
type input "Ground"
click at [630, 460] on button "No" at bounding box center [621, 456] width 47 height 22
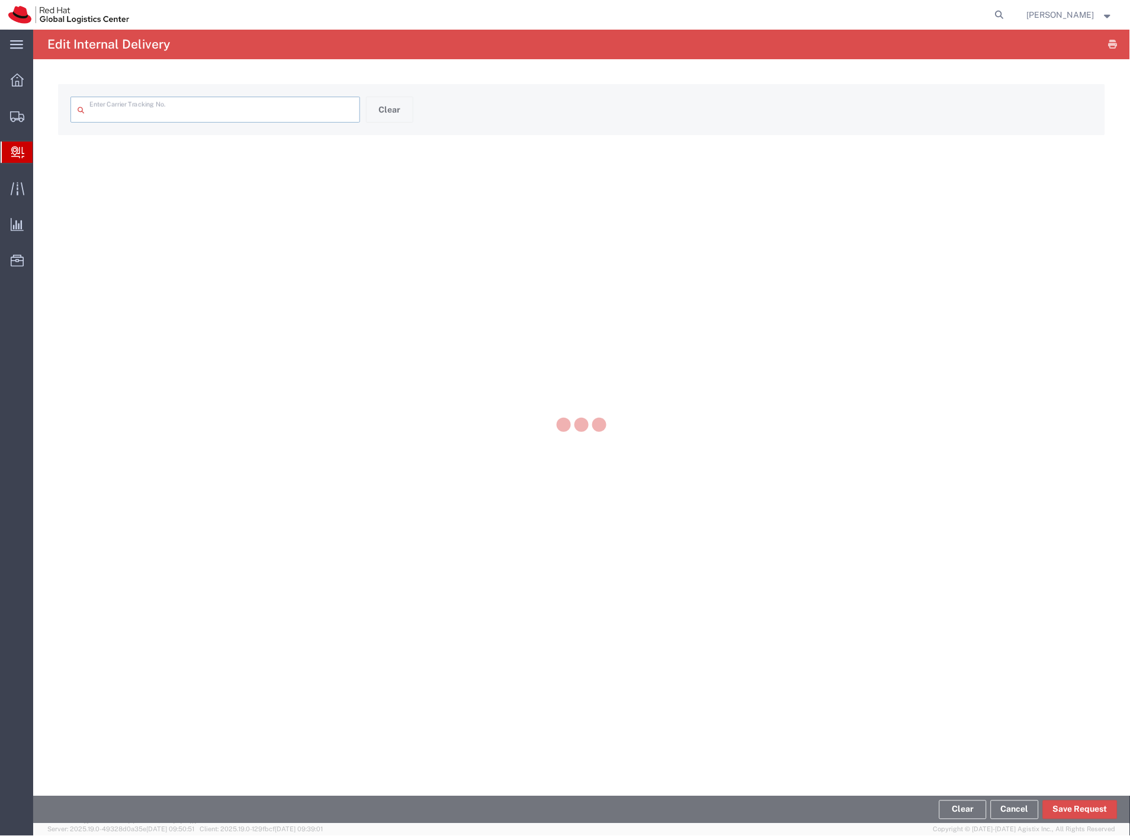
type input "RR168253249CZ"
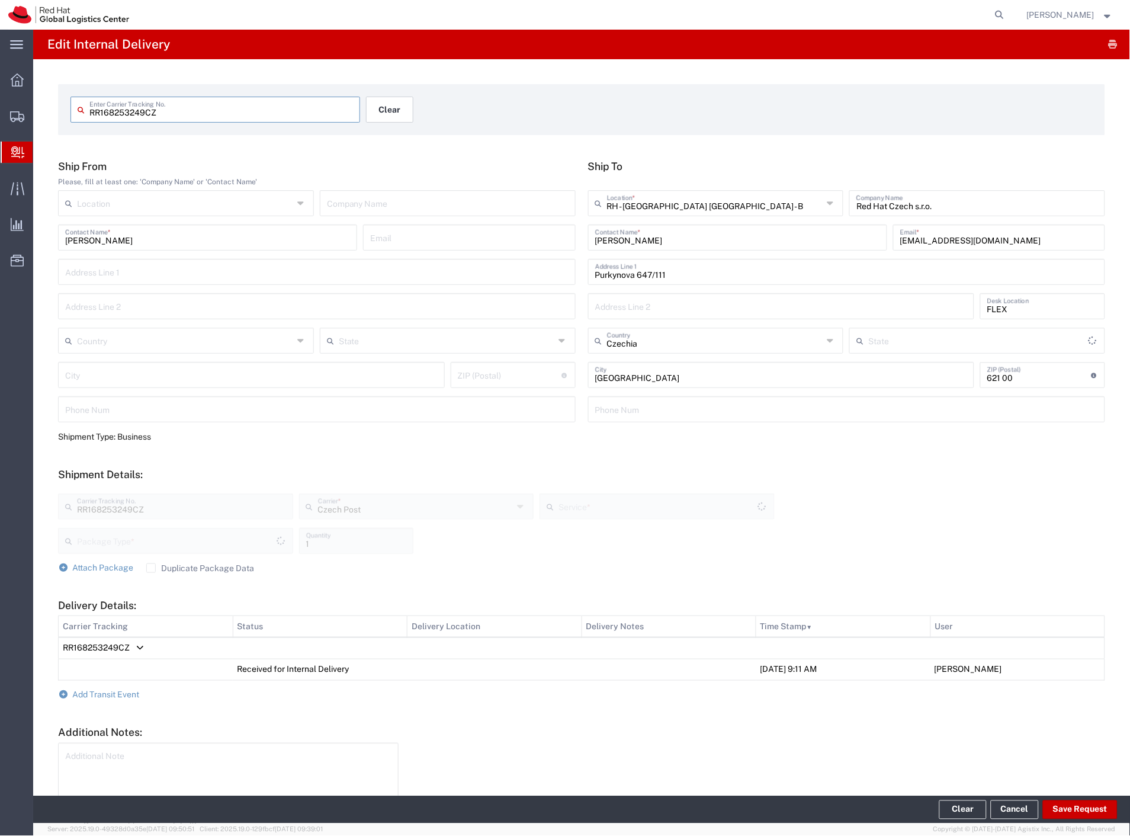
type input "Envelope"
type input "Ground"
click at [384, 108] on button "Clear" at bounding box center [389, 110] width 47 height 26
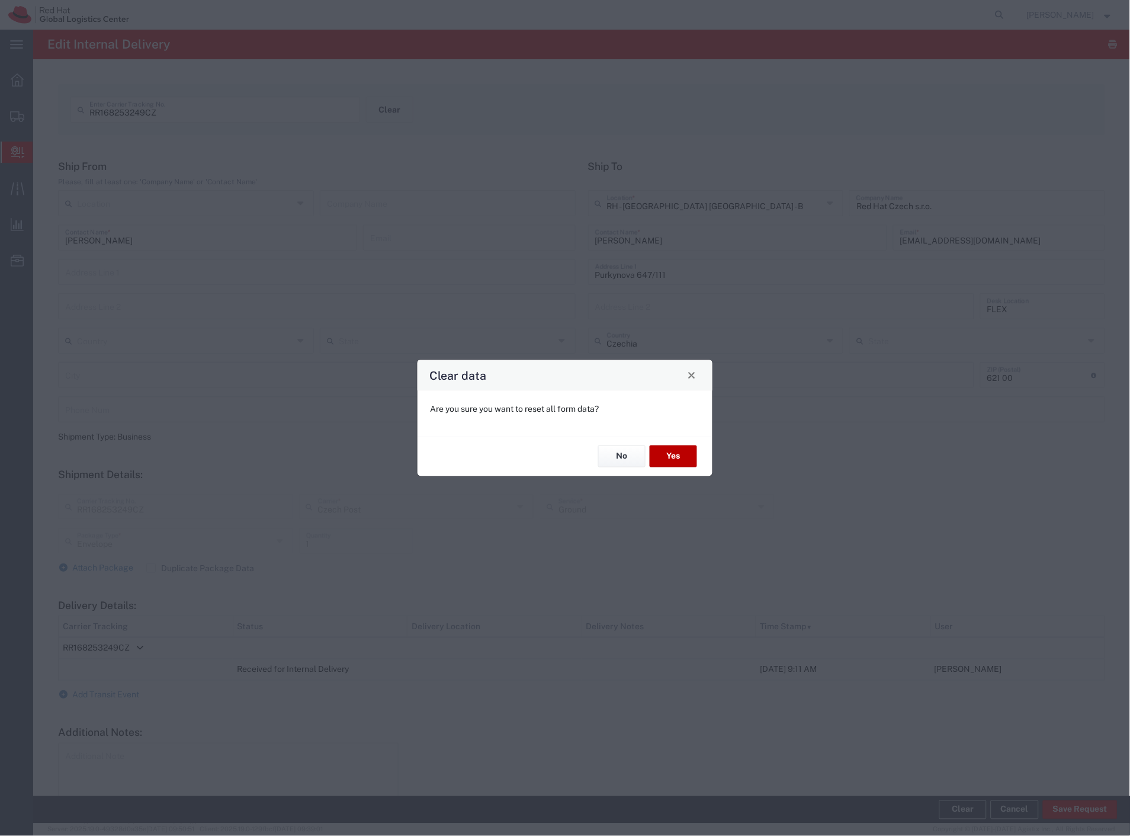
click at [665, 455] on button "Yes" at bounding box center [673, 456] width 47 height 22
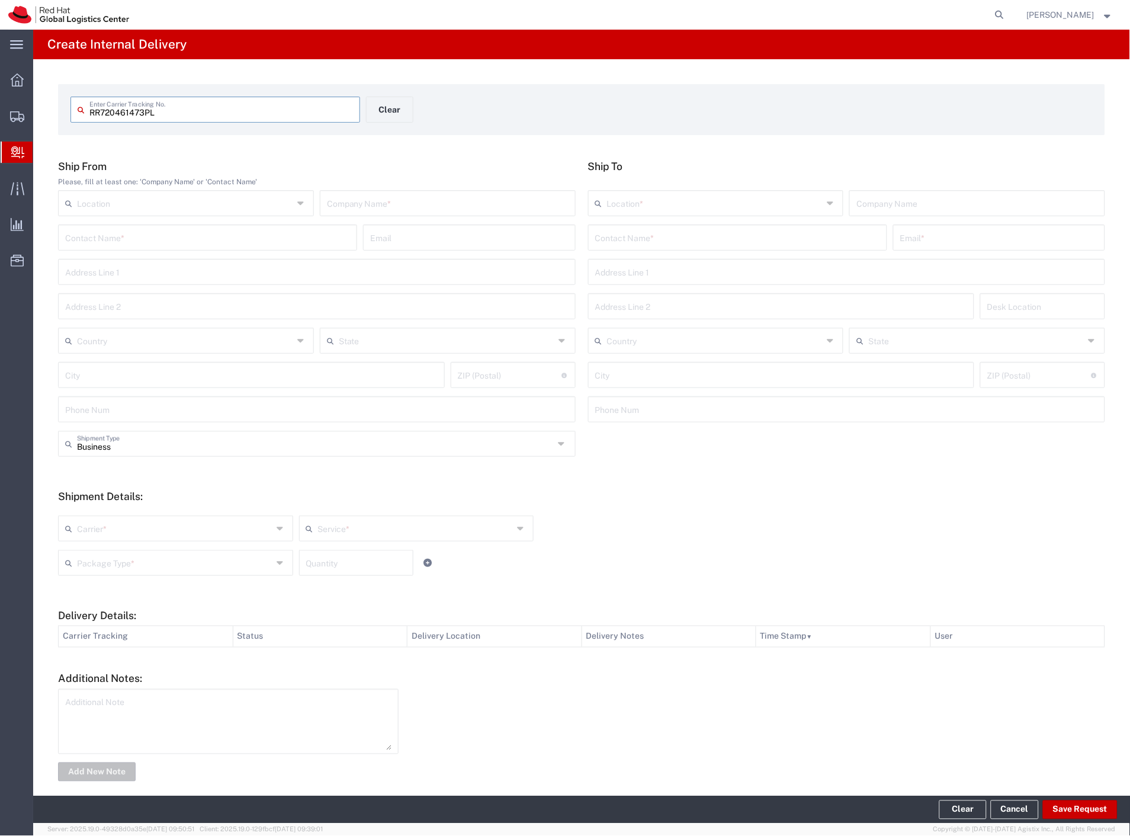
type input "RR720461473PL"
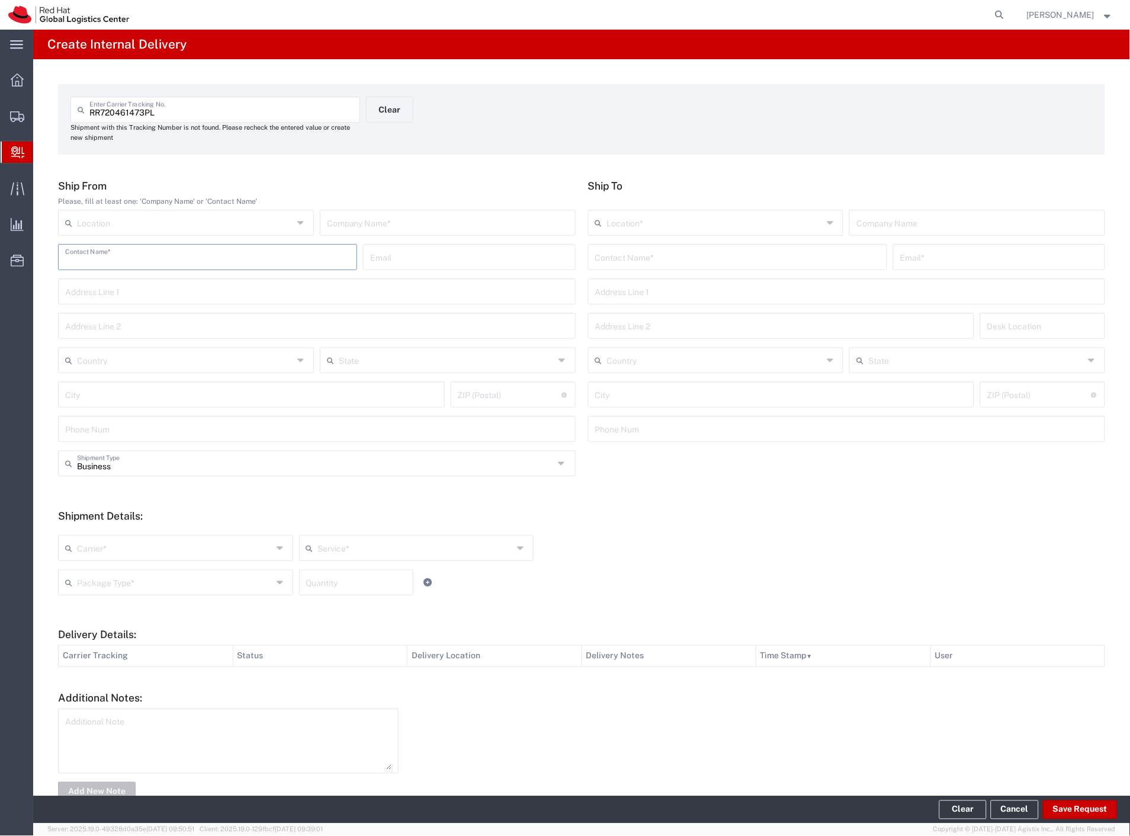
click at [256, 252] on input "text" at bounding box center [207, 256] width 285 height 21
type input "[PERSON_NAME]"
click at [256, 291] on p "Red Hat ([PERSON_NAME]), [EMAIL_ADDRESS][DOMAIN_NAME]" at bounding box center [208, 285] width 284 height 15
type input "RH - [GEOGRAPHIC_DATA] - MSO"
type input "Red Hat"
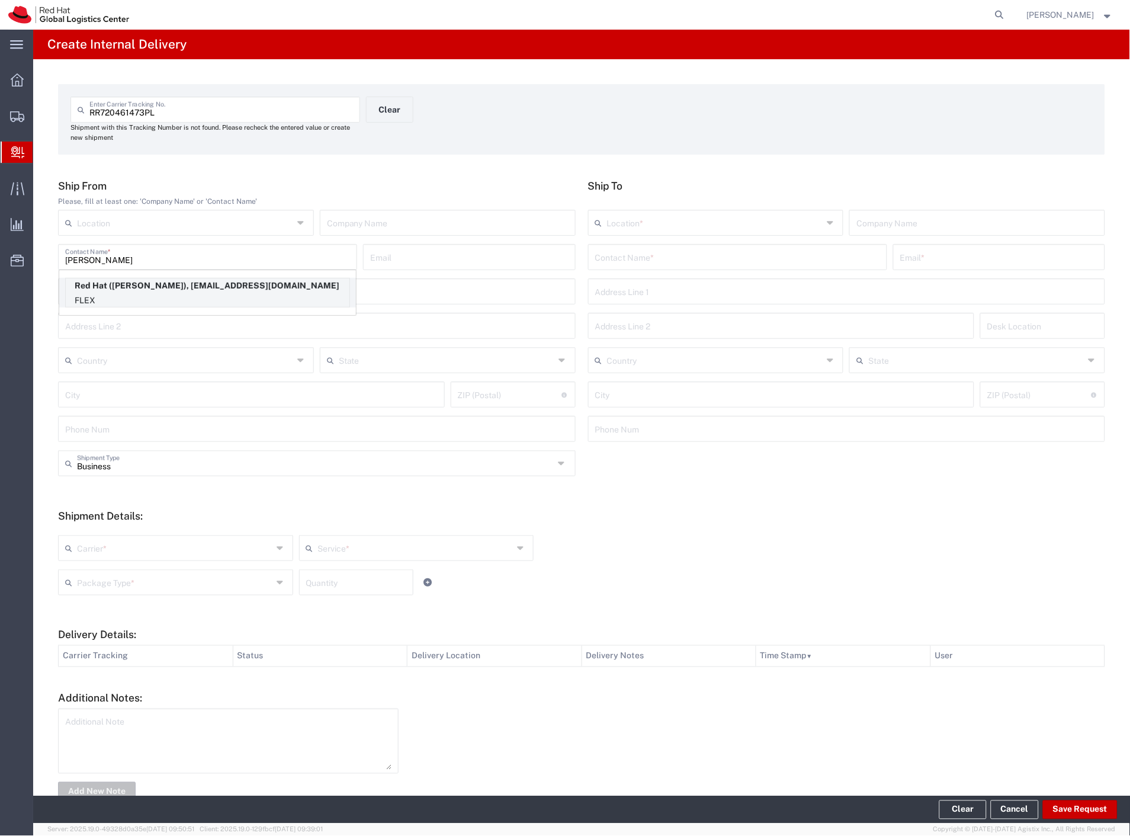
type input "[PERSON_NAME]"
type input "[EMAIL_ADDRESS][DOMAIN_NAME]"
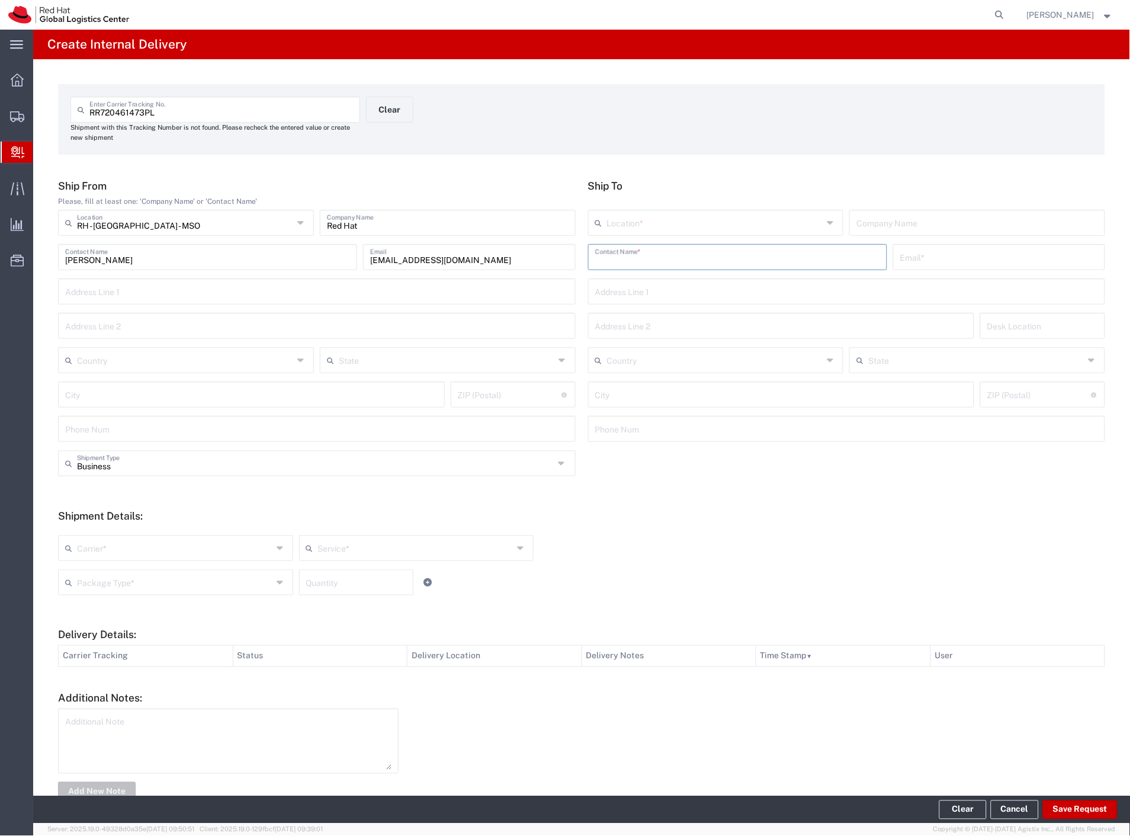
click at [695, 259] on input "text" at bounding box center [737, 256] width 285 height 21
type input "babiarova"
click at [697, 291] on p "Red Hat Czech s.r.o. ([PERSON_NAME]), [EMAIL_ADDRESS][DOMAIN_NAME]" at bounding box center [738, 285] width 284 height 15
type input "RH - [GEOGRAPHIC_DATA] [GEOGRAPHIC_DATA] - B"
type input "Red Hat Czech s.r.o."
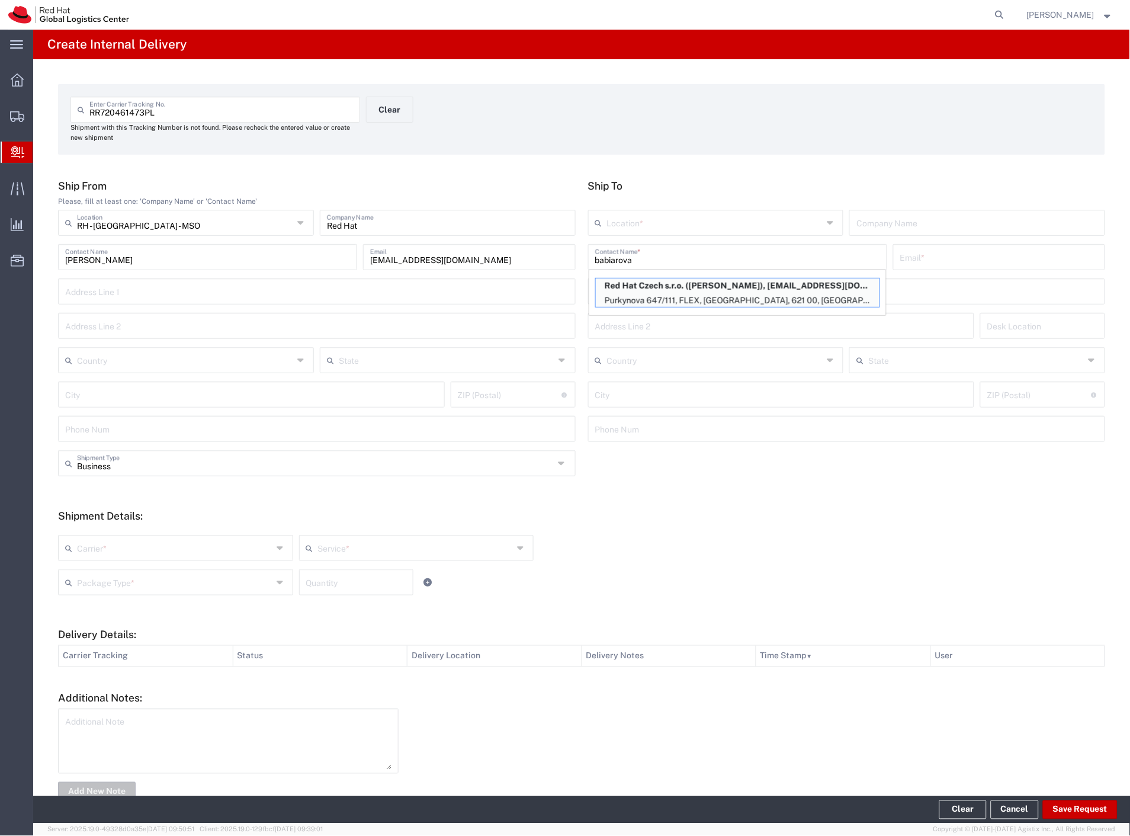
type input "[PERSON_NAME]"
type input "[EMAIL_ADDRESS][DOMAIN_NAME]"
type input "Purkynova 647/111"
type input "FLEX"
type input "Czechia"
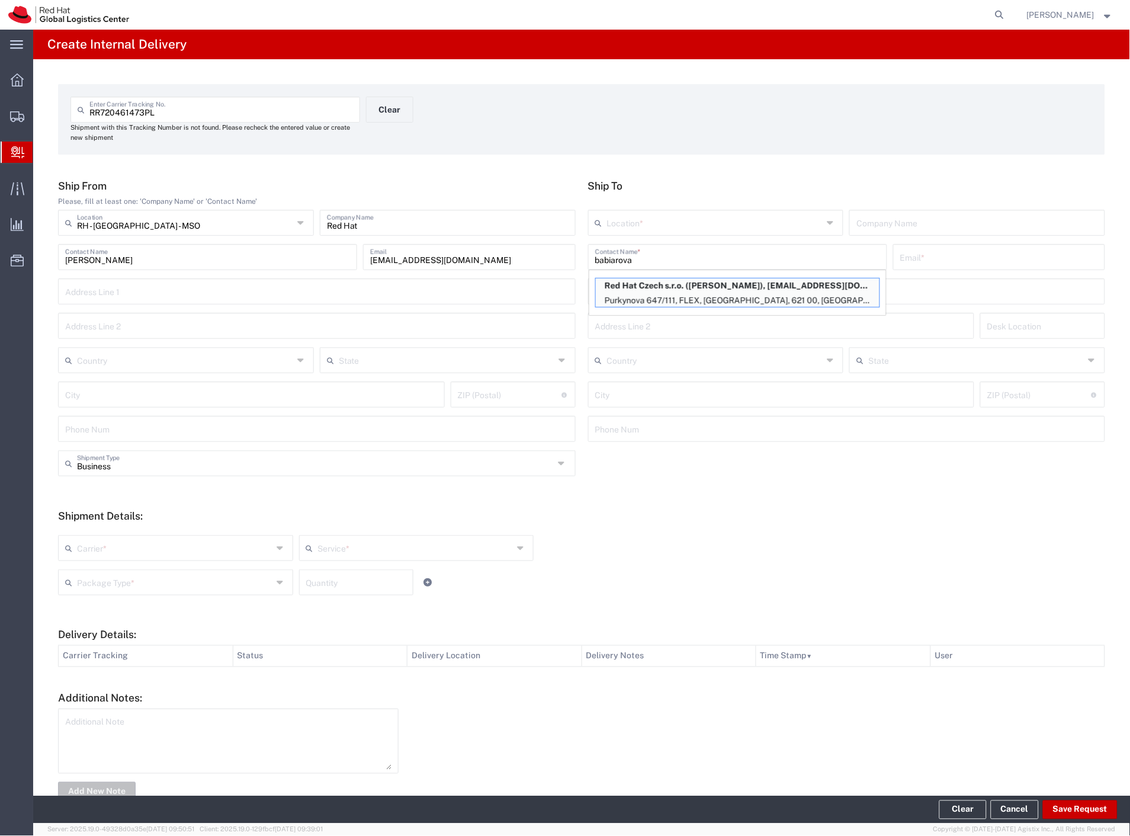
type input "[GEOGRAPHIC_DATA]"
type input "621 00"
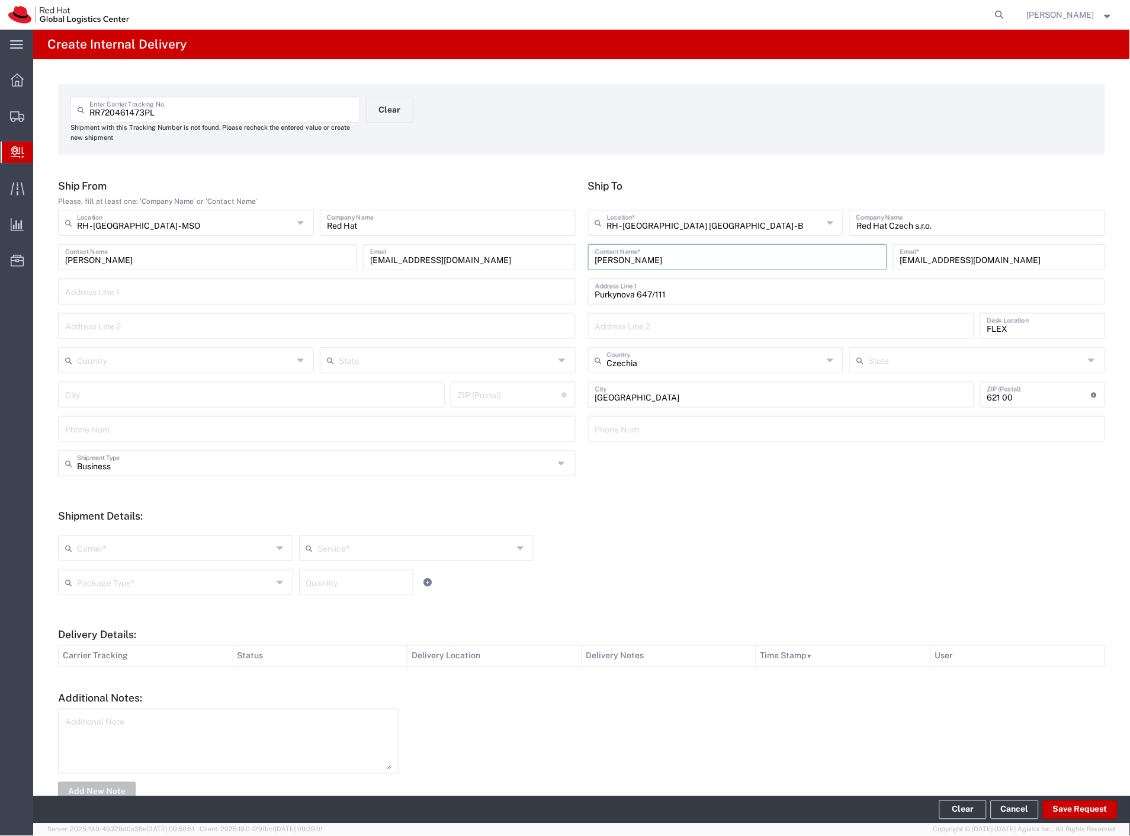
click at [87, 549] on input "text" at bounding box center [174, 547] width 195 height 21
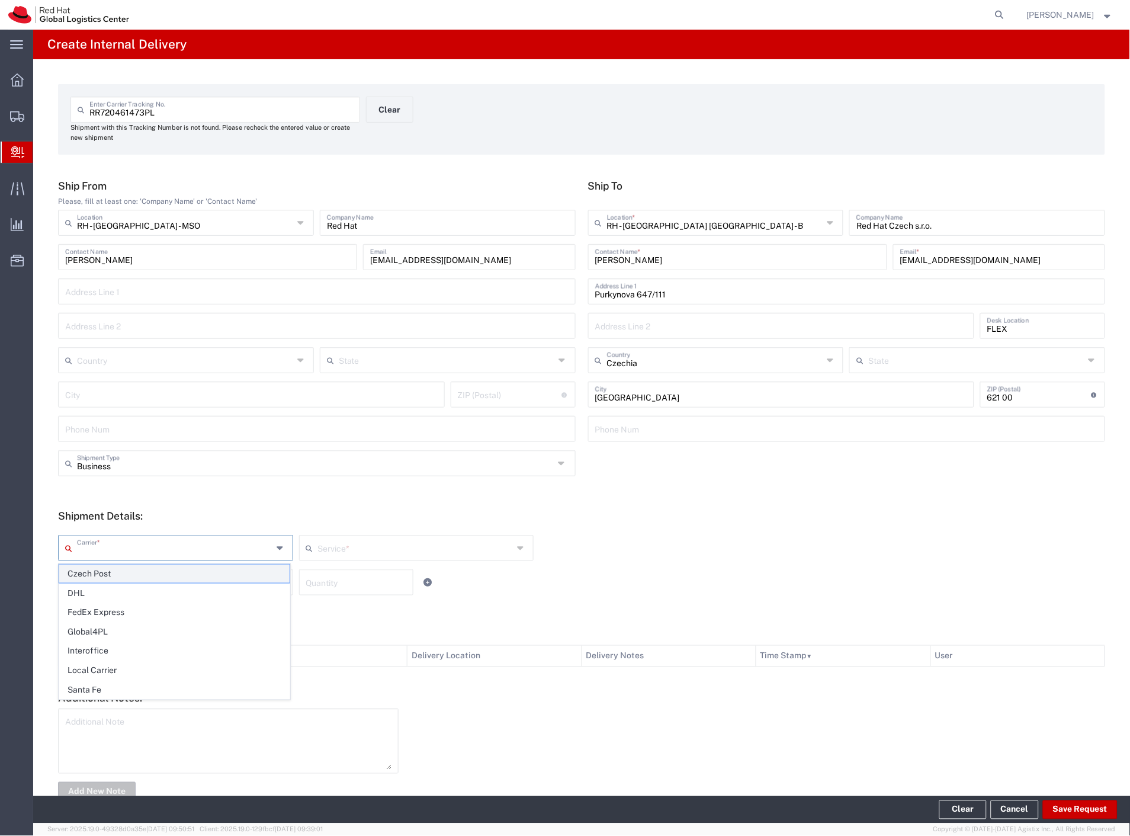
click at [92, 575] on span "Czech Post" at bounding box center [174, 573] width 230 height 18
type input "Czech Post"
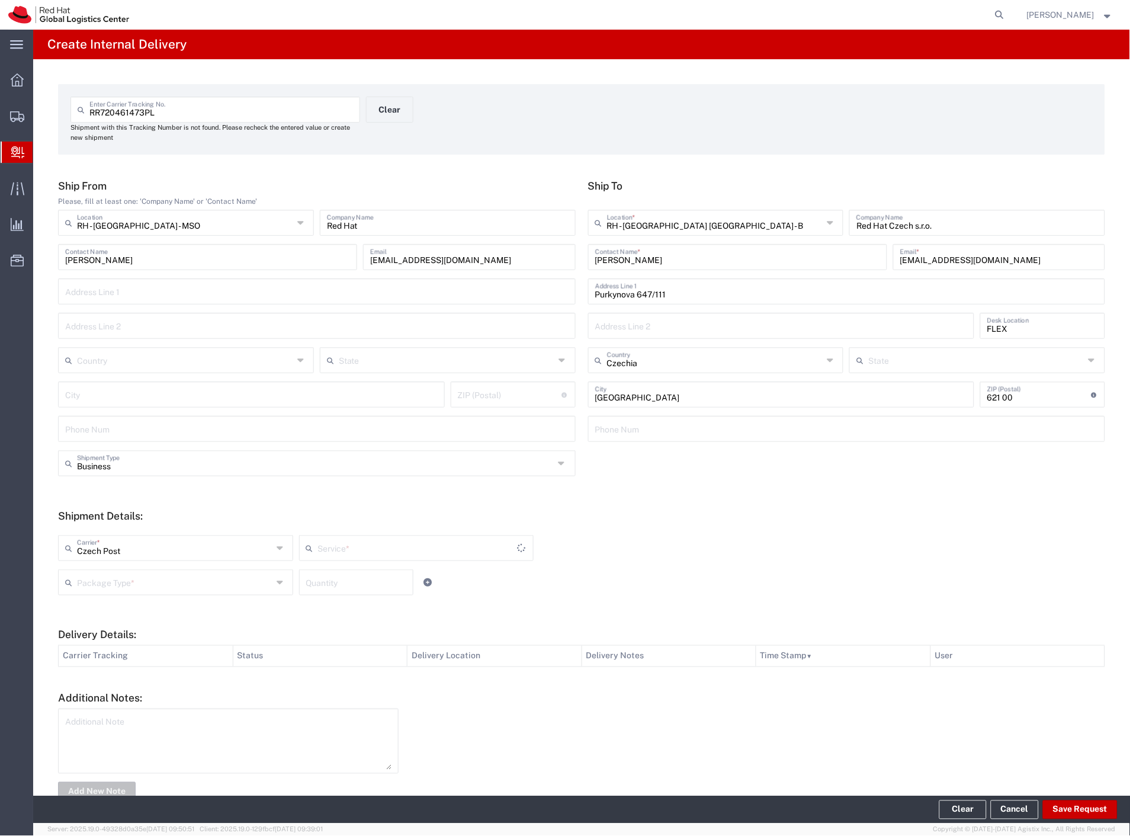
type input "Ground"
drag, startPoint x: 93, startPoint y: 578, endPoint x: 101, endPoint y: 600, distance: 23.2
click at [93, 580] on input "text" at bounding box center [174, 581] width 195 height 21
click at [103, 631] on span "Envelope" at bounding box center [174, 627] width 230 height 18
type input "Envelope"
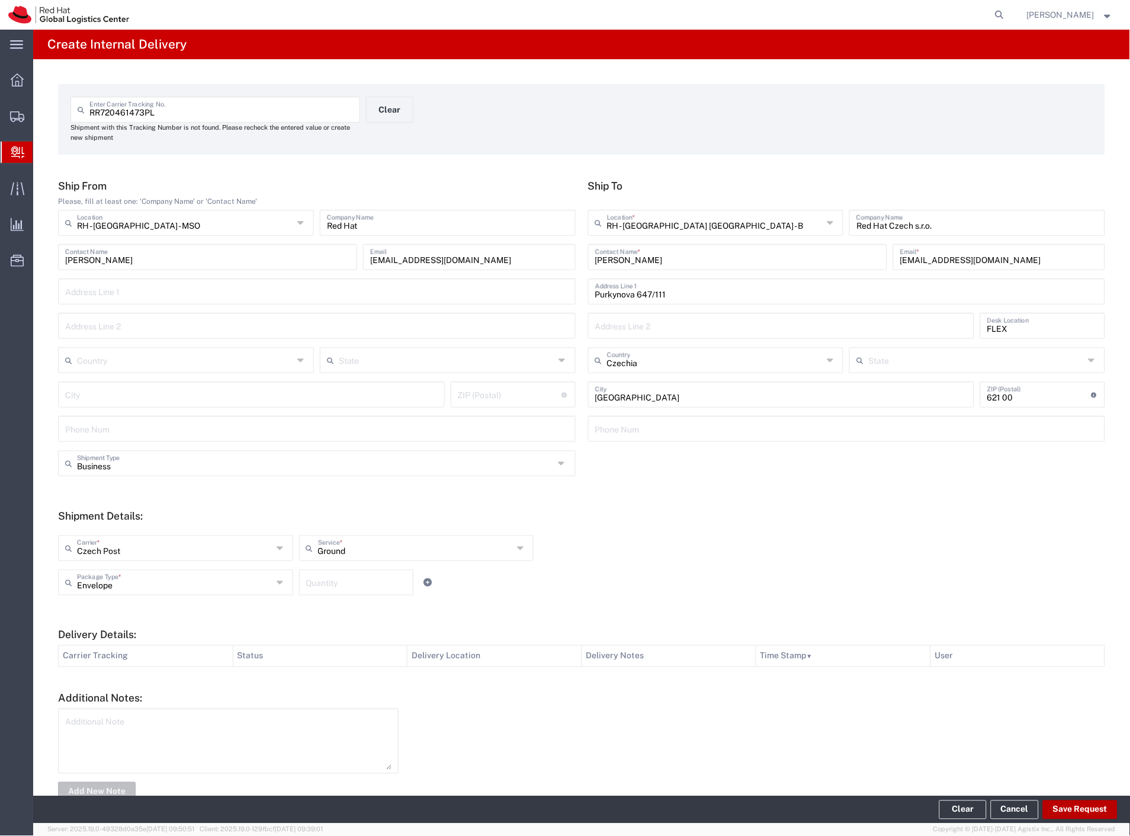
click at [1086, 813] on button "Save Request" at bounding box center [1080, 809] width 75 height 19
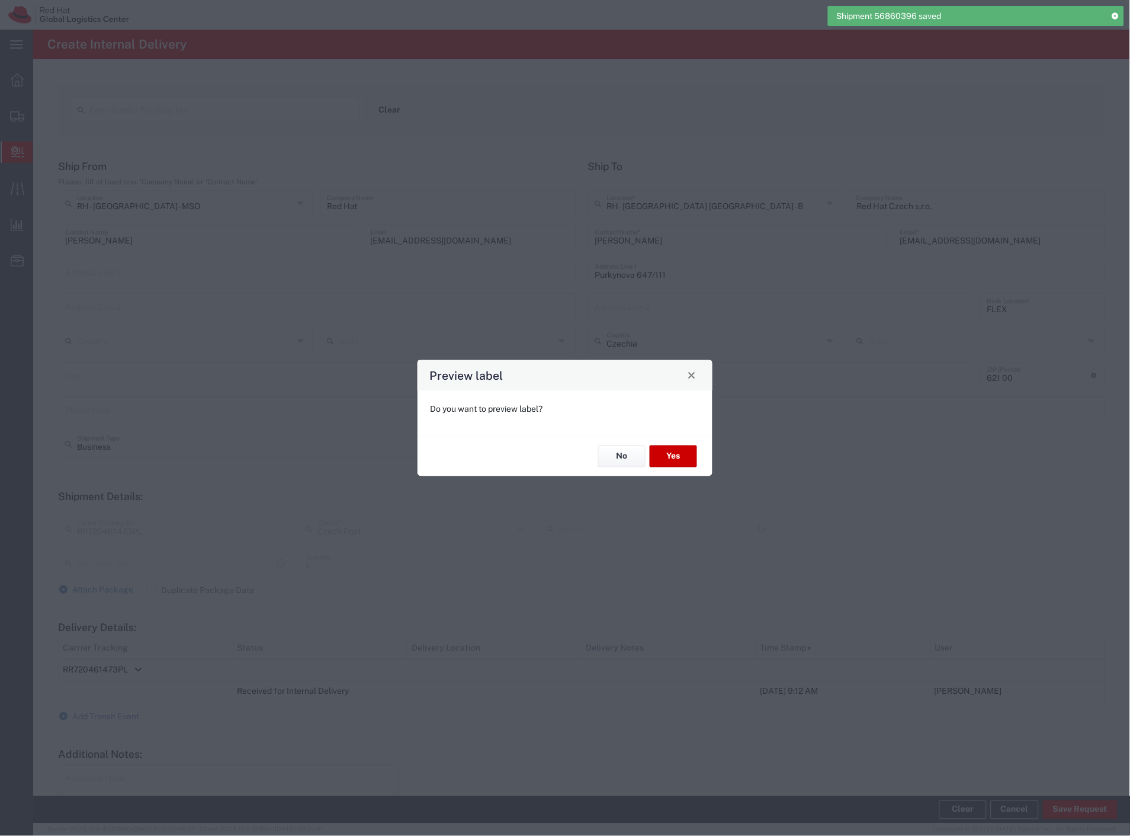
type input "Envelope"
type input "Ground"
click at [628, 464] on button "No" at bounding box center [621, 456] width 47 height 22
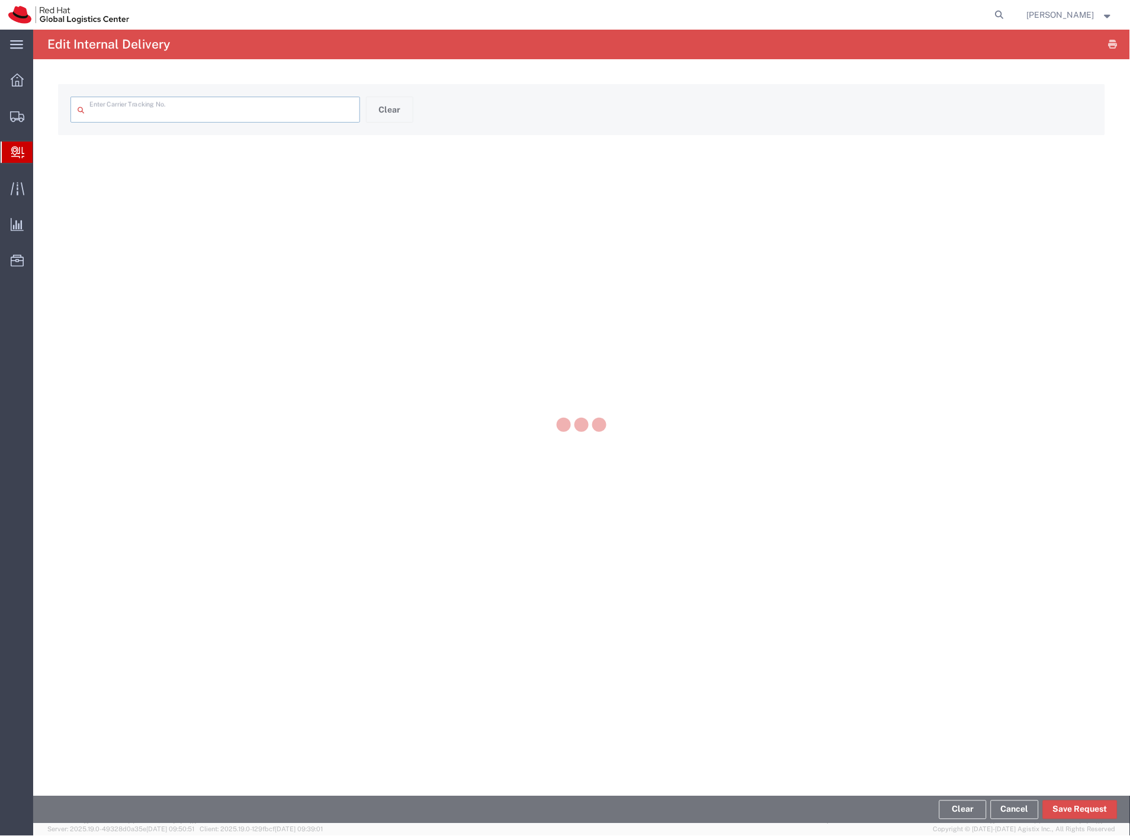
type input "RR720461473PL"
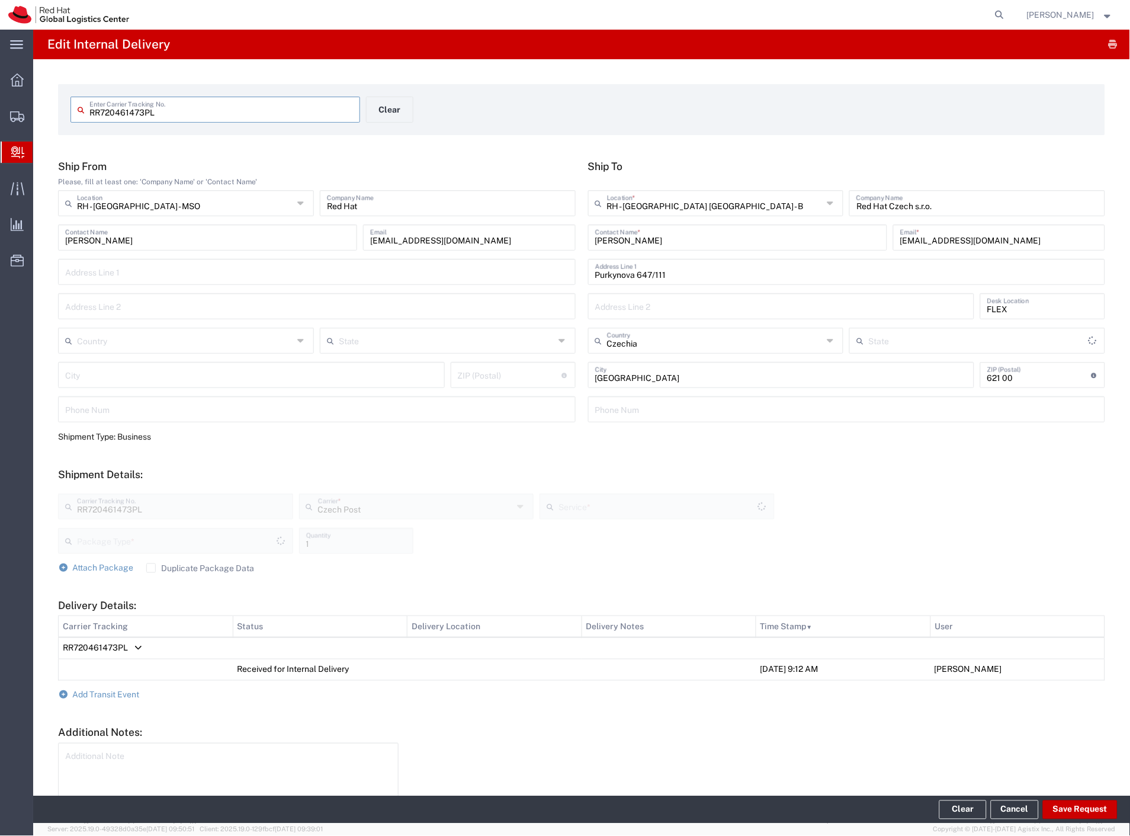
type input "Envelope"
type input "Ground"
click at [389, 117] on button "Clear" at bounding box center [389, 110] width 47 height 26
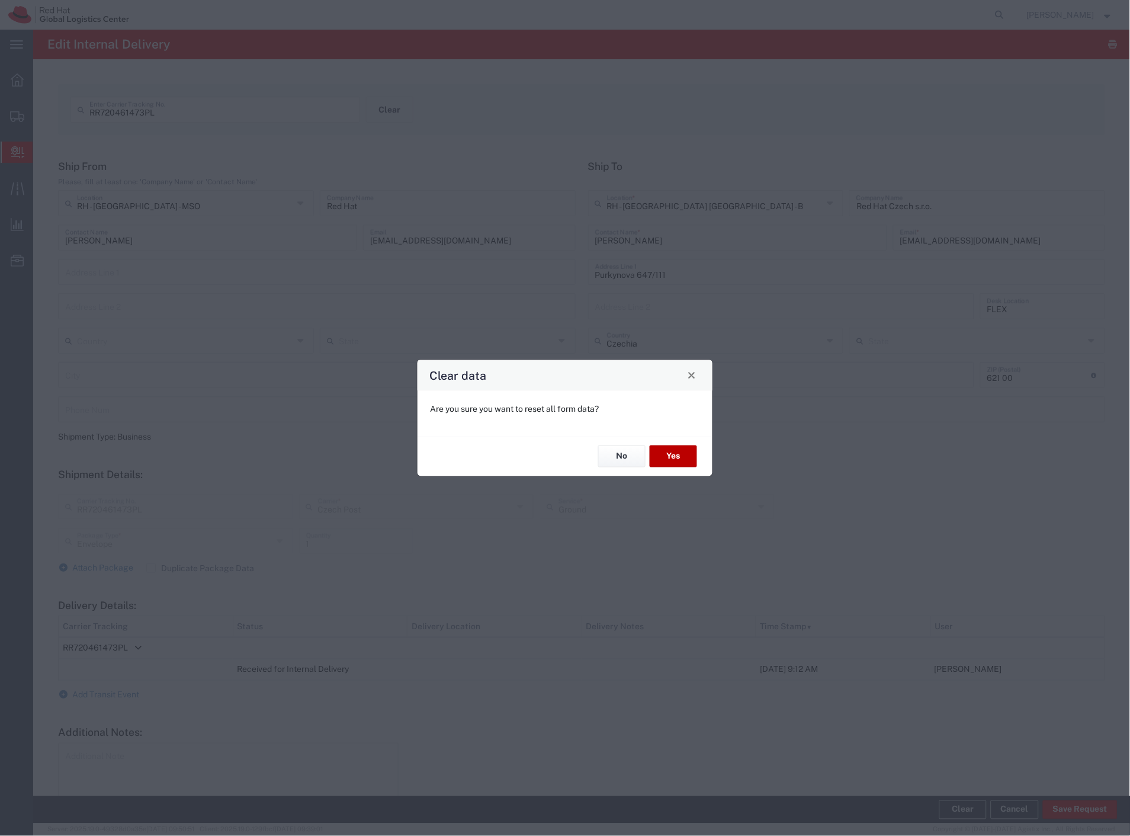
click at [684, 460] on button "Yes" at bounding box center [673, 456] width 47 height 22
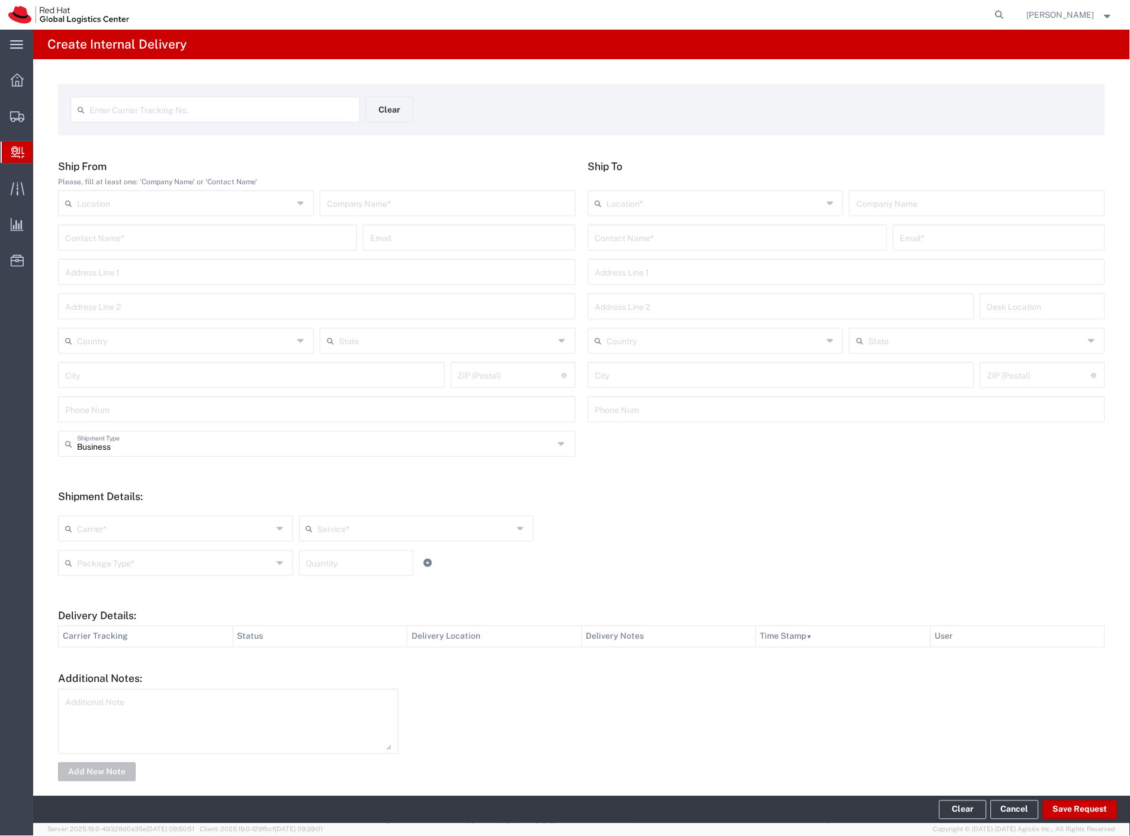
click at [42, 156] on span "Internal Delivery" at bounding box center [37, 152] width 9 height 24
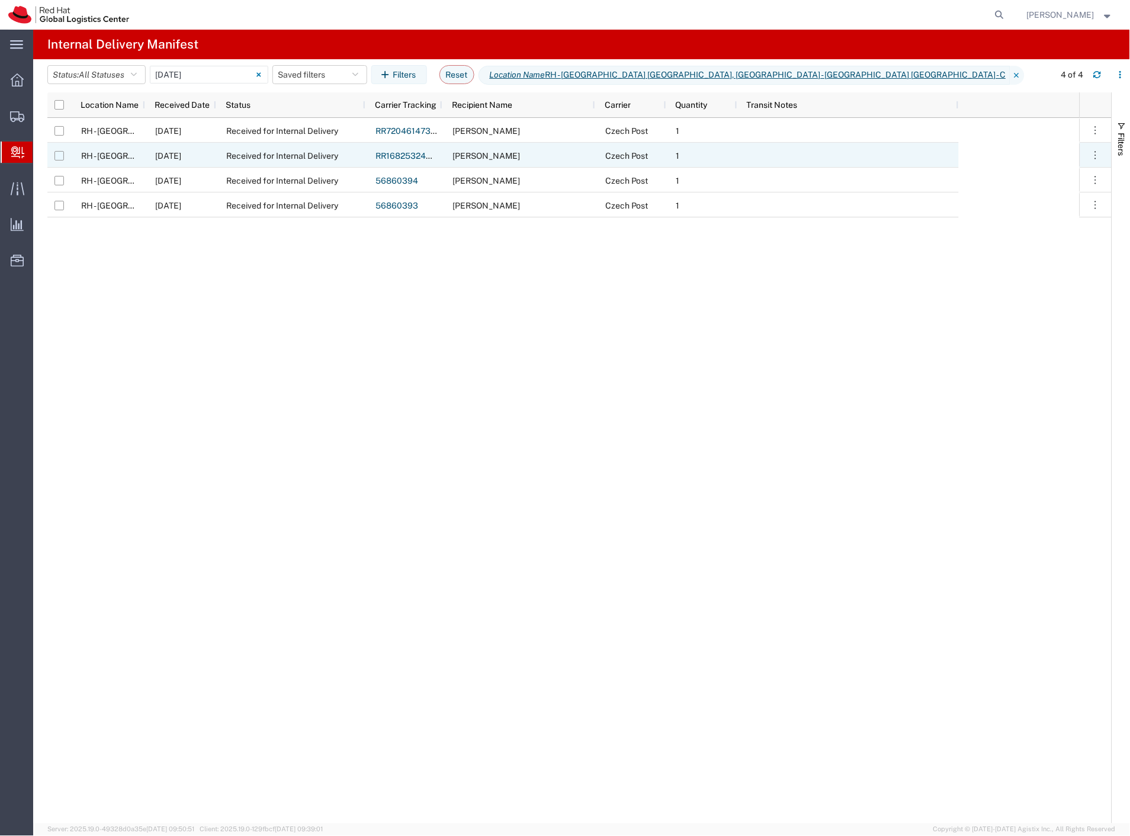
click at [59, 155] on input "Press Space to toggle row selection (unchecked)" at bounding box center [58, 155] width 9 height 9
checkbox input "true"
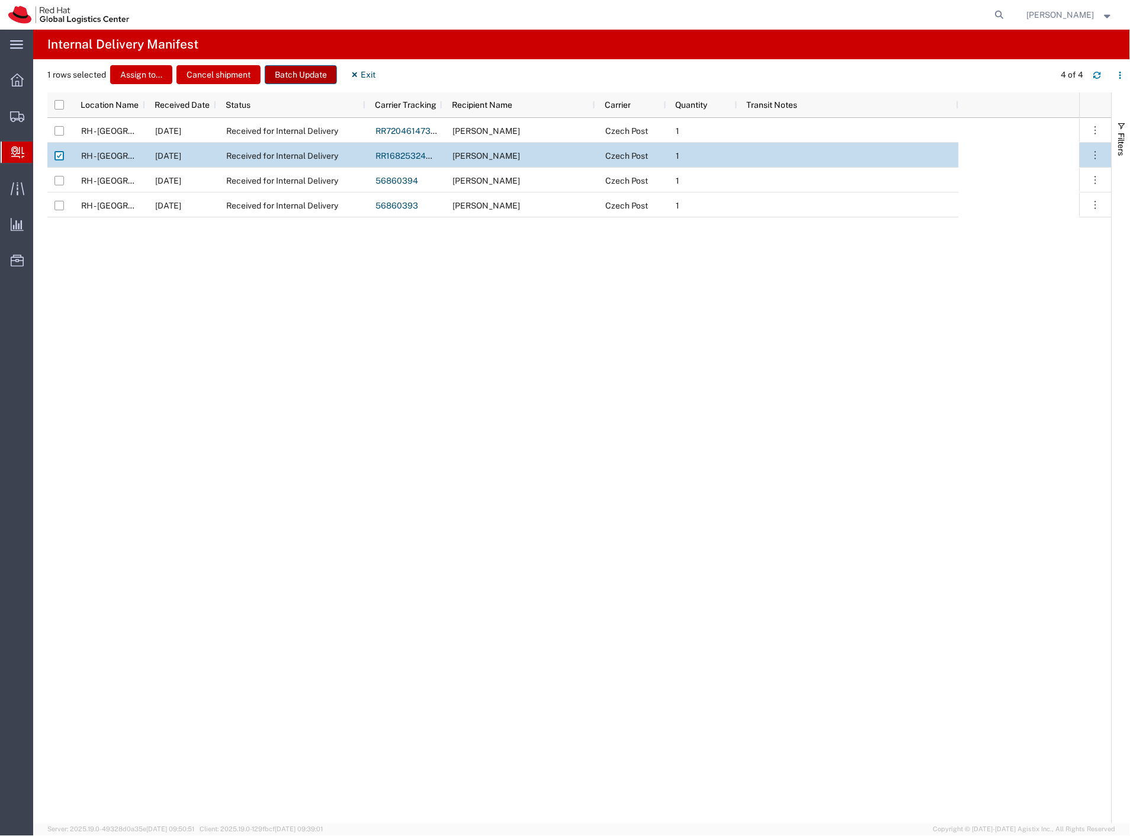
click at [309, 75] on button "Batch Update" at bounding box center [301, 74] width 72 height 19
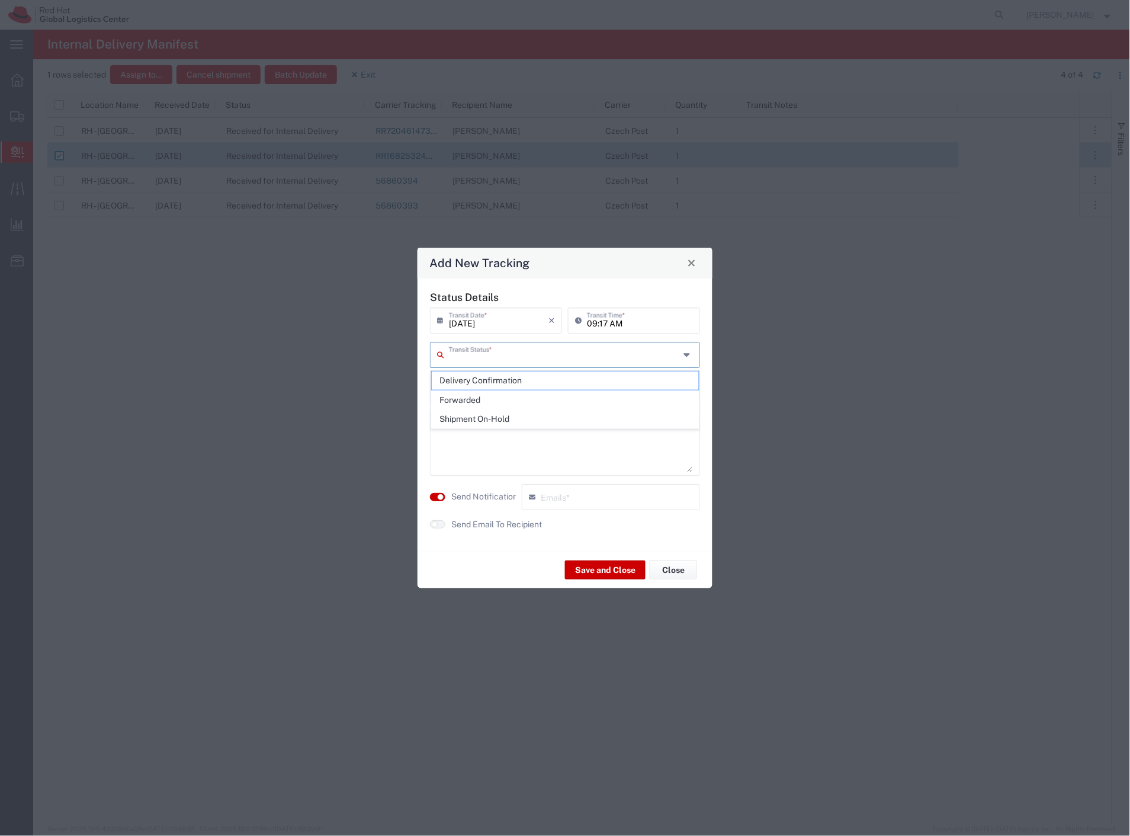
click at [474, 360] on input "text" at bounding box center [564, 354] width 230 height 21
click at [477, 380] on span "Delivery Confirmation" at bounding box center [566, 380] width 268 height 18
type input "Delivery Confirmation"
click at [470, 456] on textarea at bounding box center [565, 443] width 256 height 58
type textarea "finance box tpb-c"
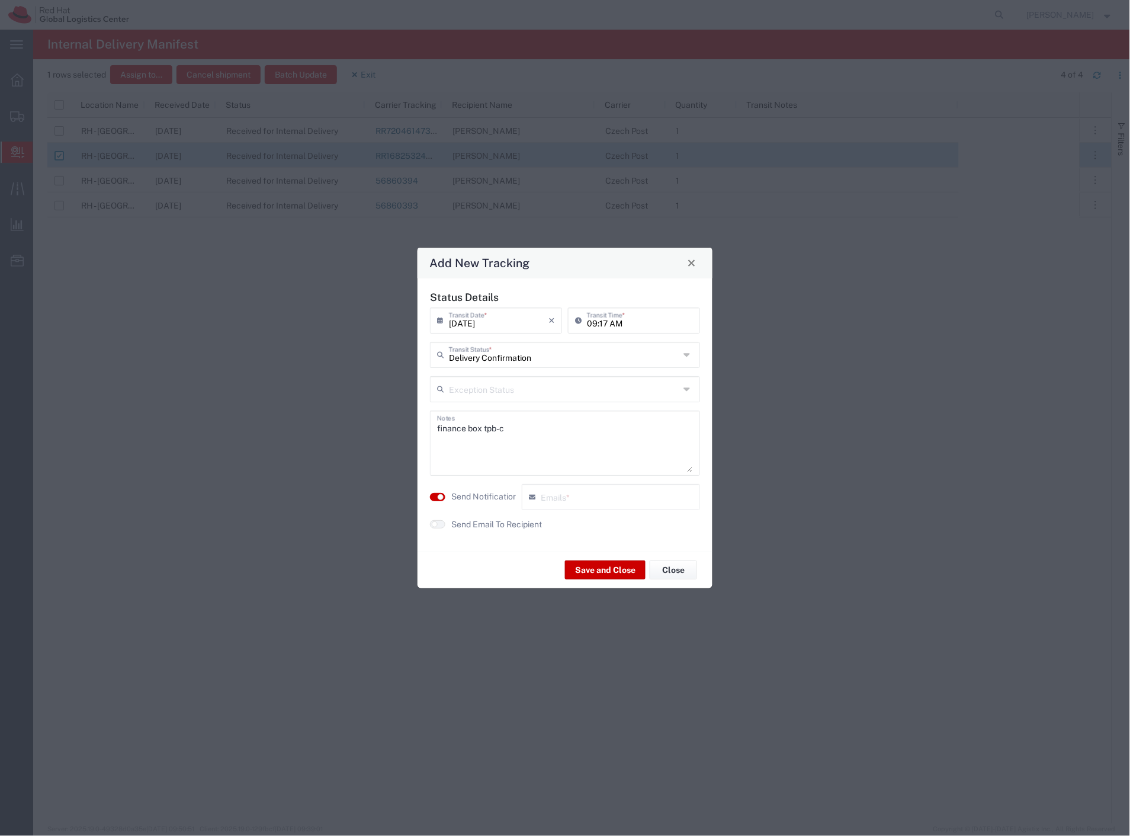
click at [481, 519] on label "Send Email To Recipient" at bounding box center [496, 524] width 91 height 12
click at [492, 499] on label "Send Notification" at bounding box center [484, 496] width 66 height 12
click at [593, 575] on button "Save and Close" at bounding box center [605, 569] width 81 height 19
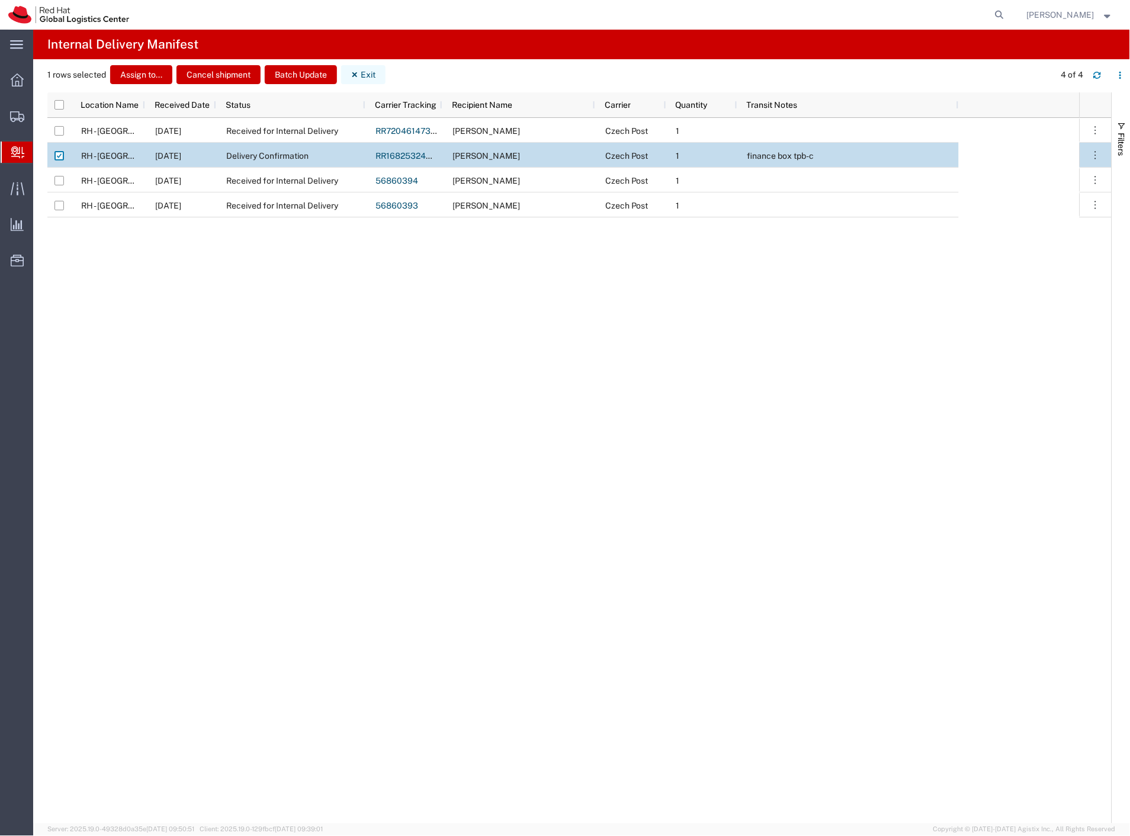
click at [362, 76] on button "Exit" at bounding box center [363, 74] width 44 height 19
checkbox input "false"
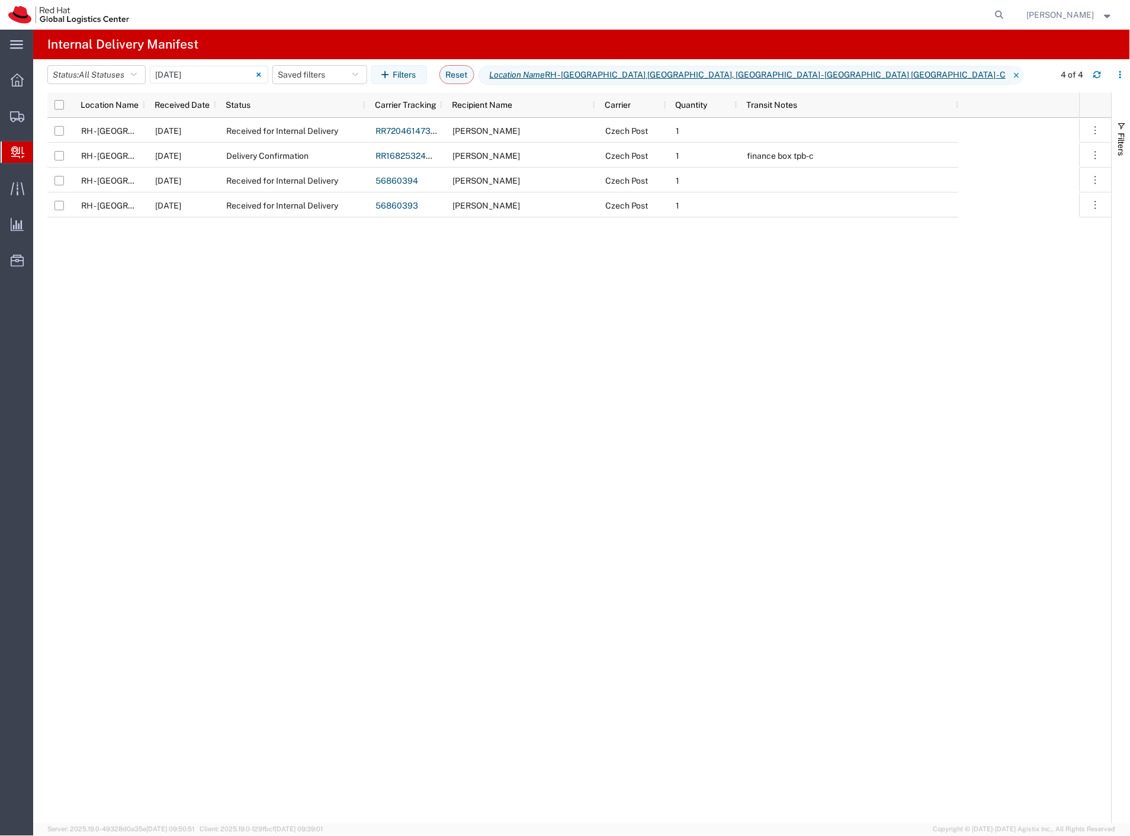
click at [0, 0] on span "Create Delivery" at bounding box center [0, 0] width 0 height 0
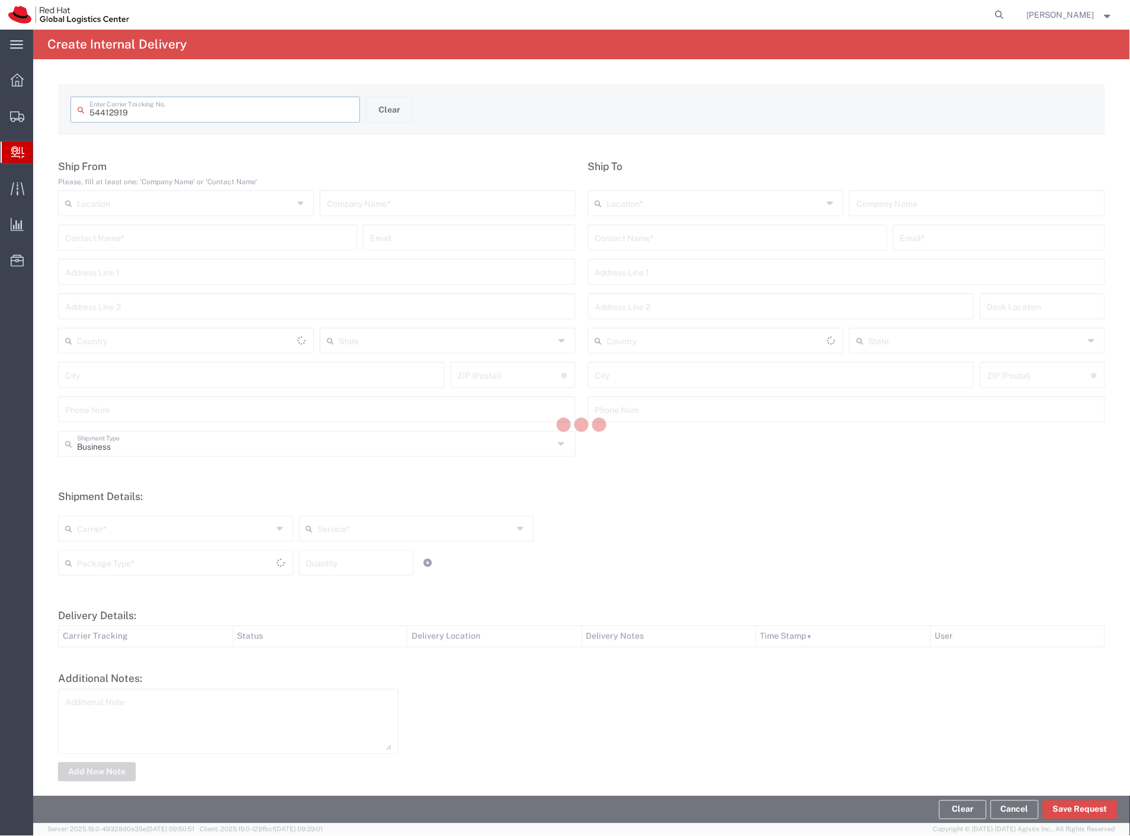
type input "54412919"
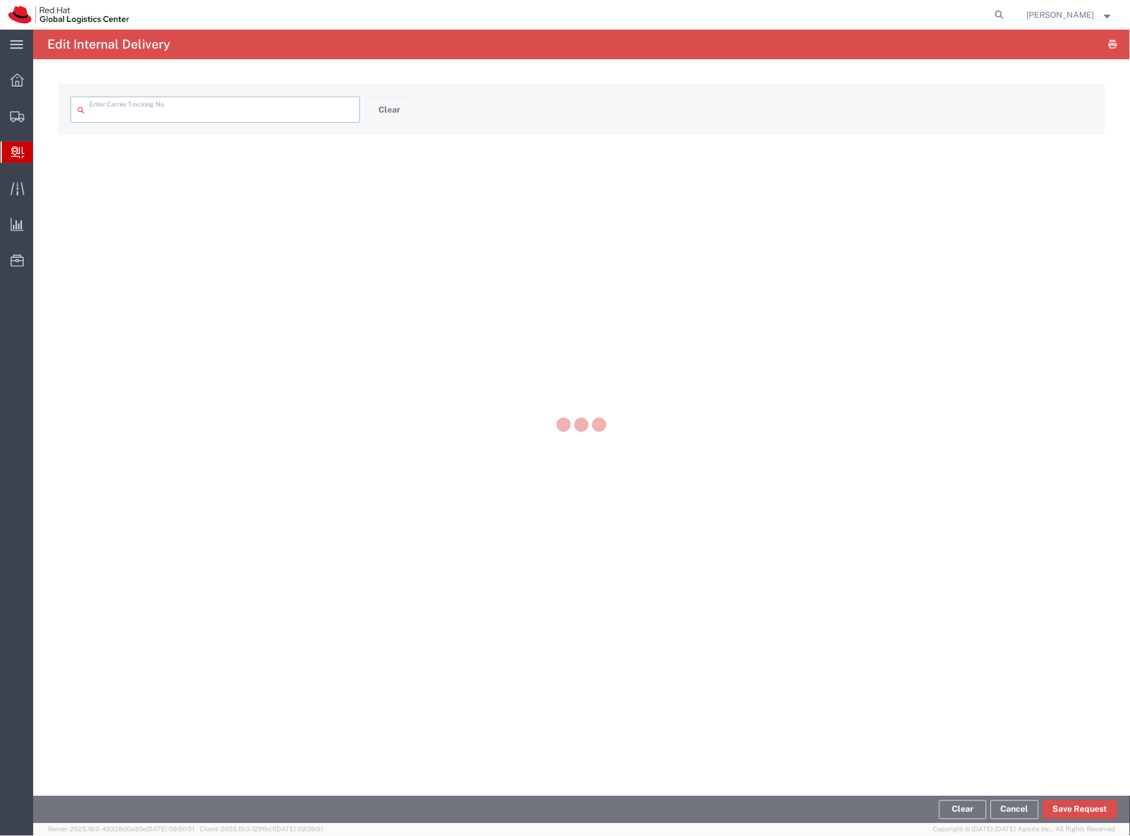
type input "54412919"
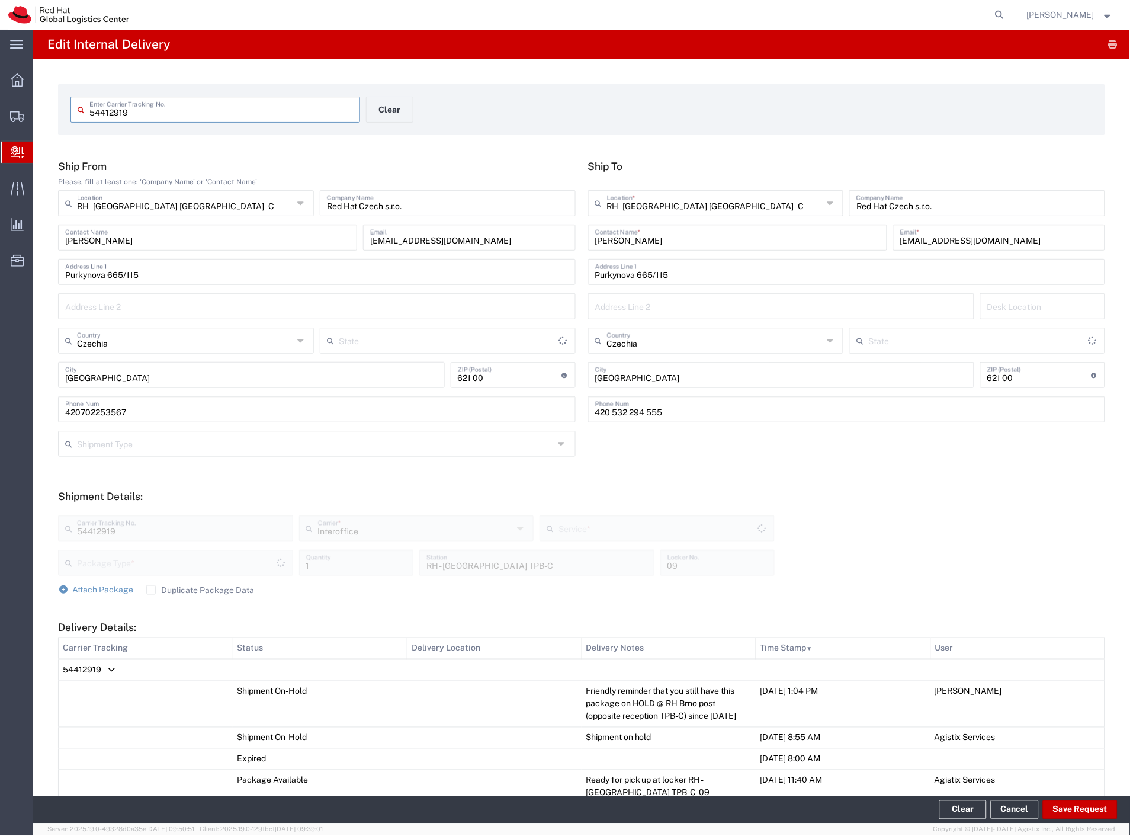
type input "PAK"
type input "IO_Ground"
click at [633, 241] on input "[PERSON_NAME]" at bounding box center [737, 236] width 285 height 21
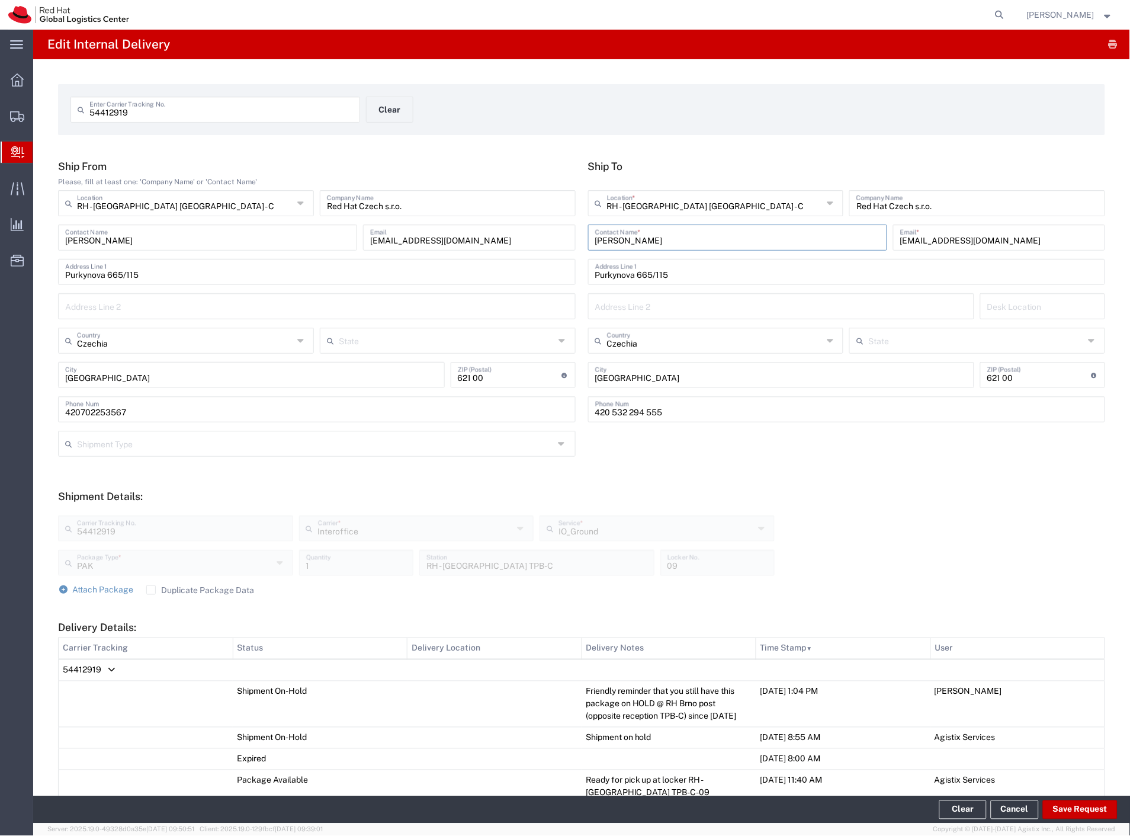
click at [610, 240] on input "[PERSON_NAME]" at bounding box center [737, 236] width 285 height 21
click at [42, 151] on span "Internal Delivery" at bounding box center [37, 152] width 9 height 24
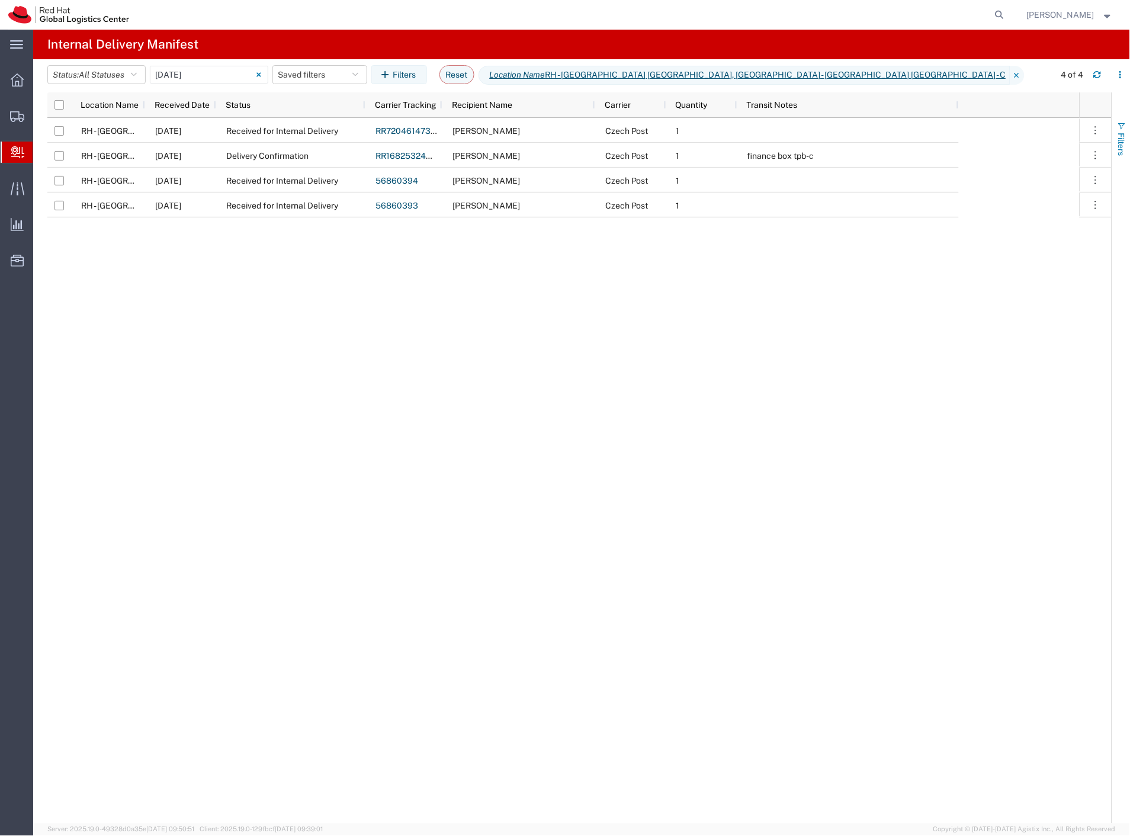
click at [1127, 135] on button "Filters" at bounding box center [1121, 139] width 18 height 64
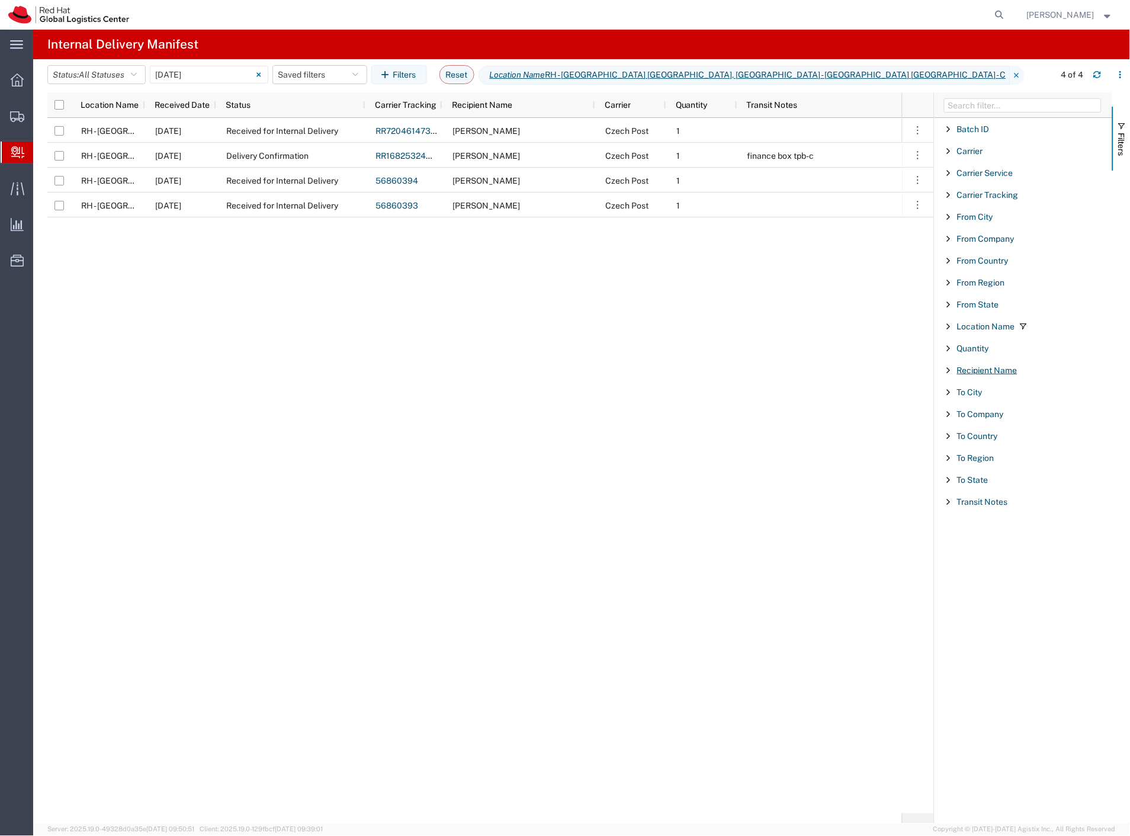
click at [990, 365] on span "Recipient Name" at bounding box center [987, 369] width 60 height 9
click at [984, 426] on input "Filter List 18 Filters" at bounding box center [1027, 425] width 155 height 18
paste input "[PERSON_NAME]"
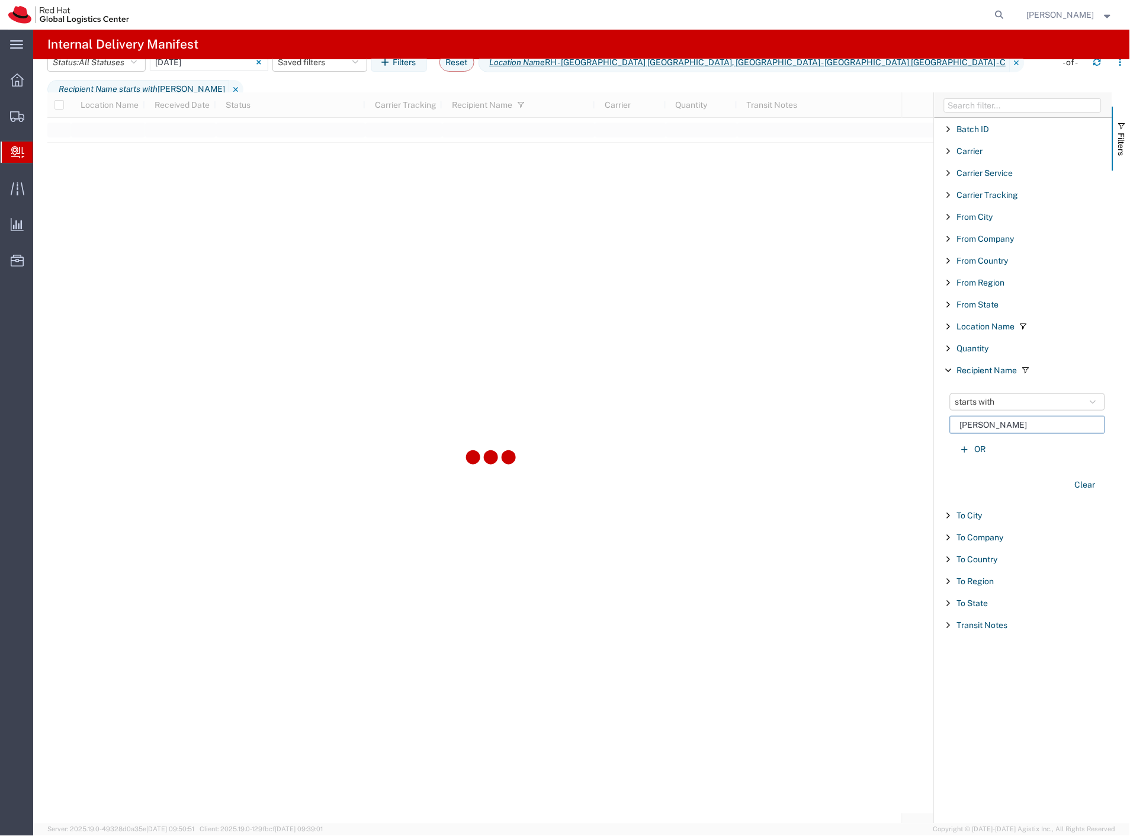
type input "[PERSON_NAME]"
click at [212, 254] on div "Location Name Received Date Status Carrier Tracking Recipient Name Carrier Quan…" at bounding box center [490, 457] width 887 height 731
click at [220, 70] on input "[DATE] - [DATE]" at bounding box center [209, 62] width 118 height 18
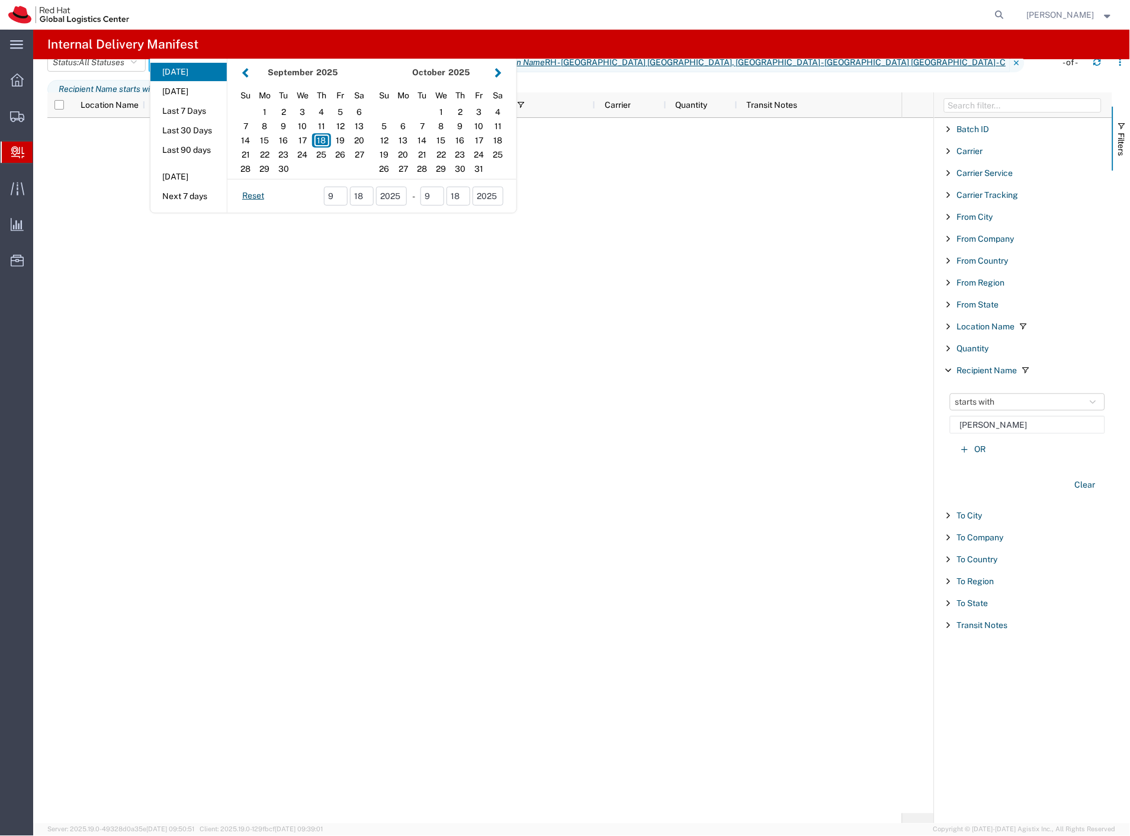
click at [251, 81] on button "button" at bounding box center [245, 73] width 12 height 16
click at [392, 119] on div "1" at bounding box center [384, 112] width 19 height 14
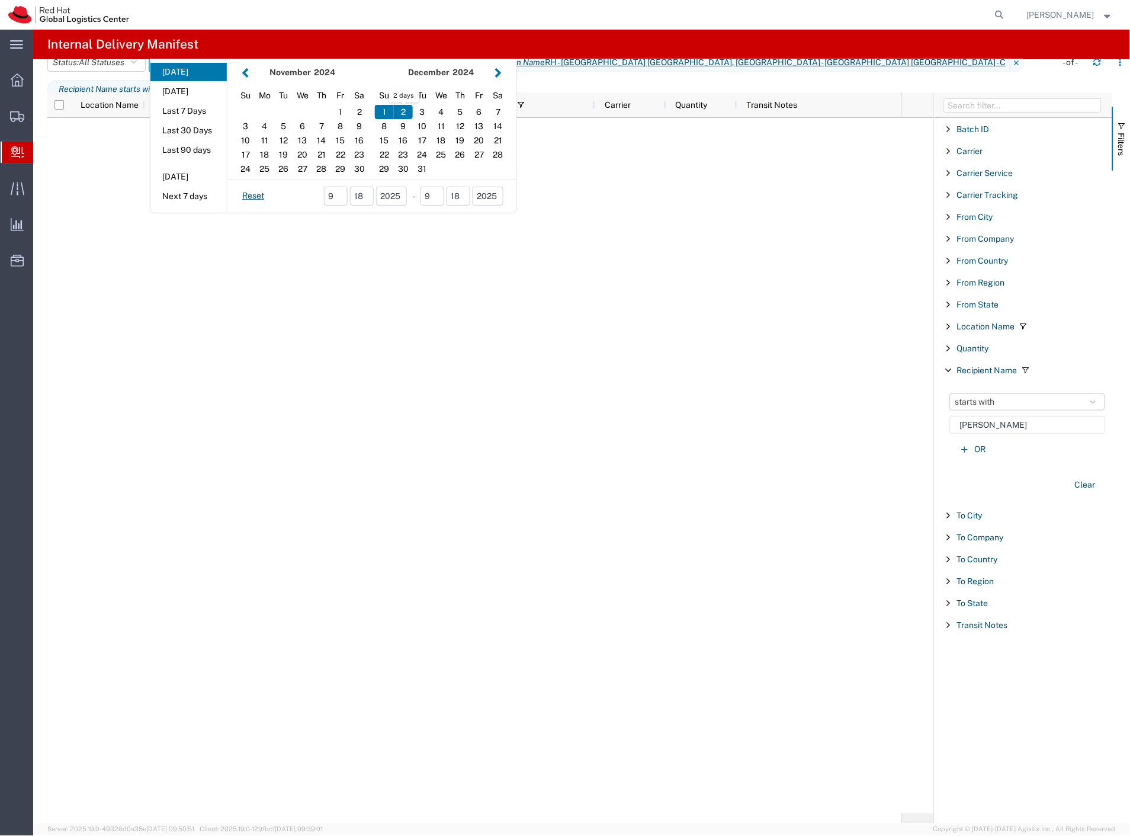
click at [498, 81] on button "button" at bounding box center [498, 73] width 12 height 16
click at [331, 147] on div "18" at bounding box center [321, 140] width 19 height 14
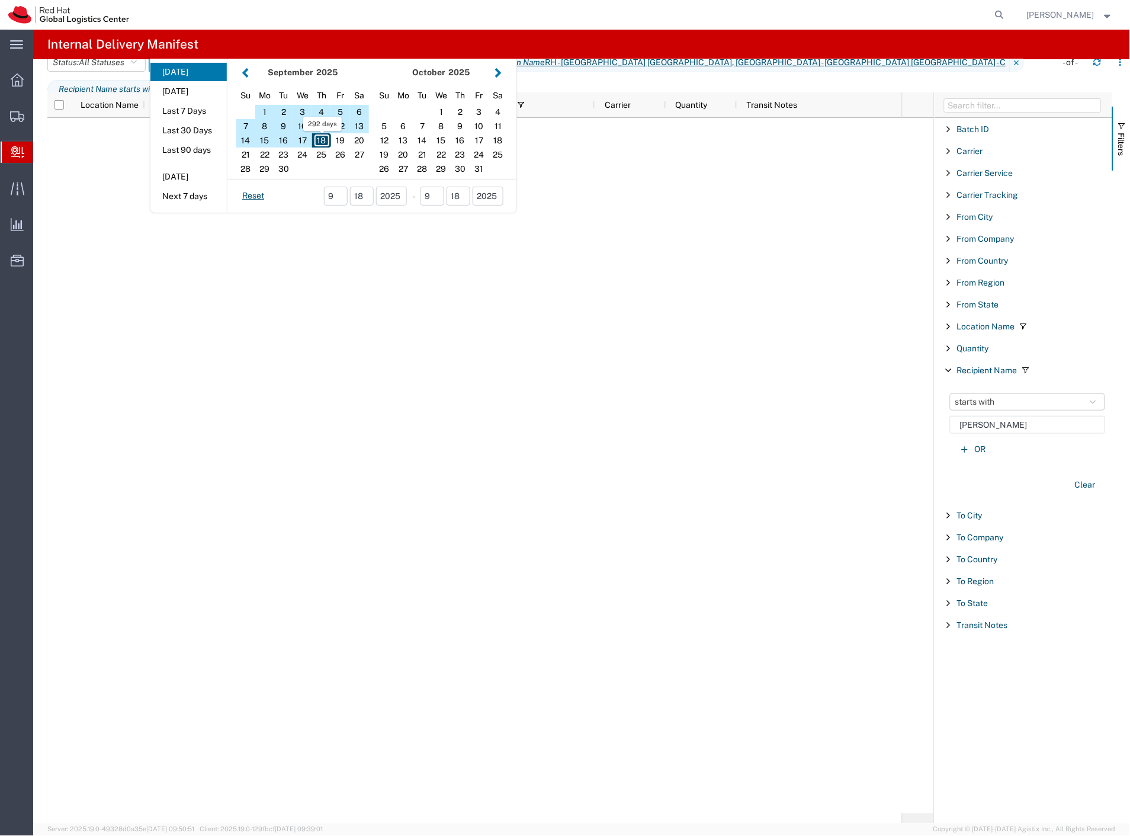
type input "[DATE] - [DATE]"
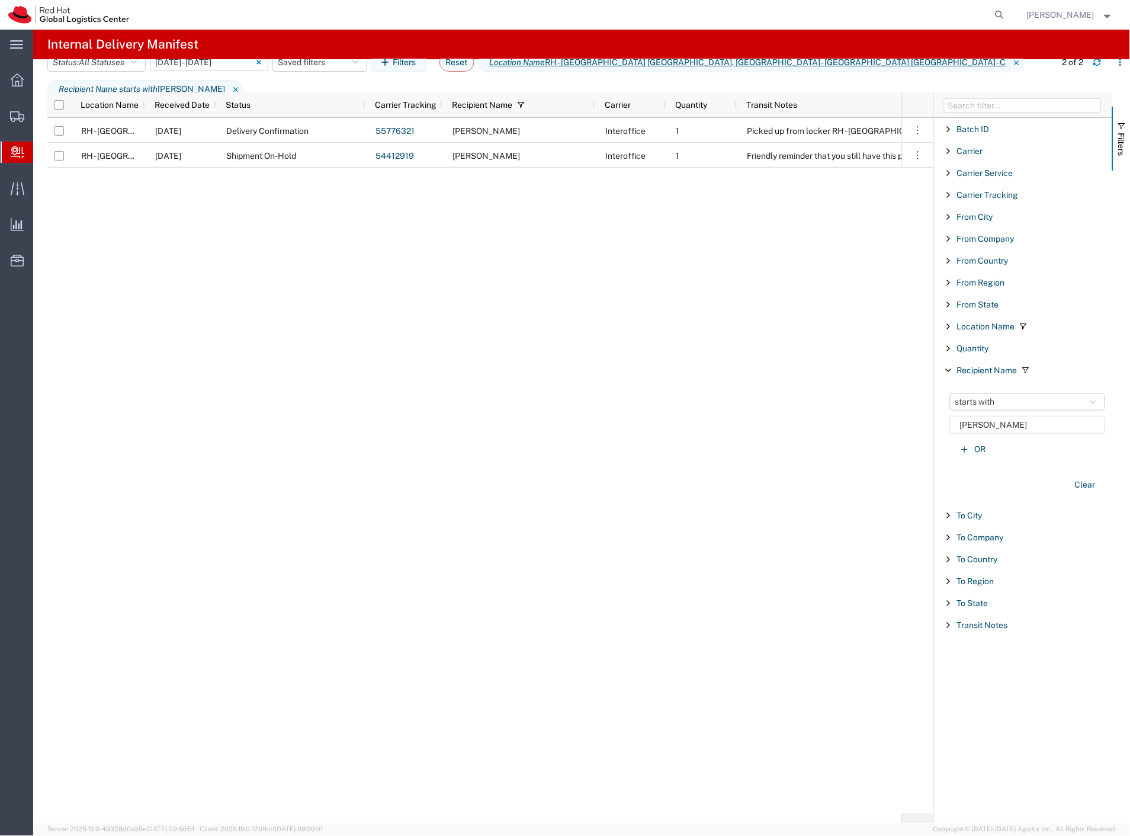
click at [526, 240] on div "RH - [GEOGRAPHIC_DATA] [GEOGRAPHIC_DATA] - C [DATE] Delivery Confirmation 55776…" at bounding box center [474, 465] width 855 height 695
click at [1118, 152] on span "Filters" at bounding box center [1121, 144] width 9 height 23
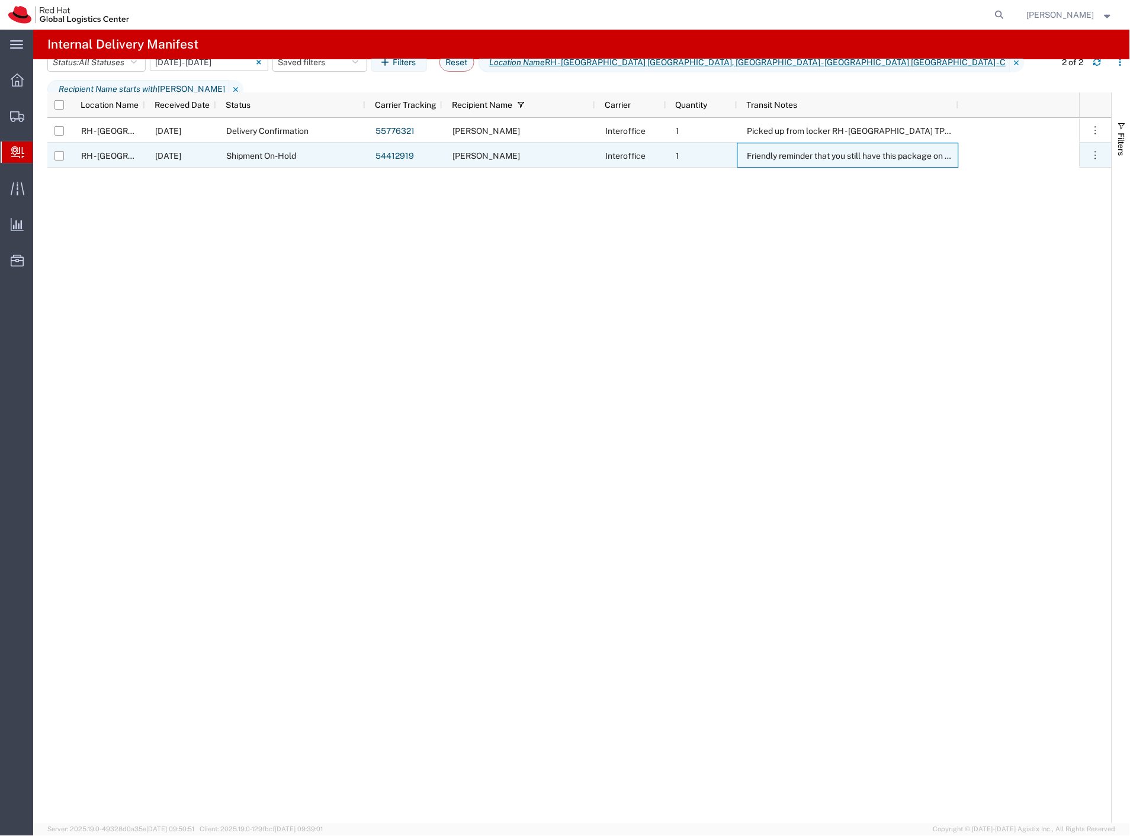
click at [868, 162] on div "Friendly reminder that you still have this package on HOLD @ RH Brno post (oppo…" at bounding box center [848, 155] width 222 height 25
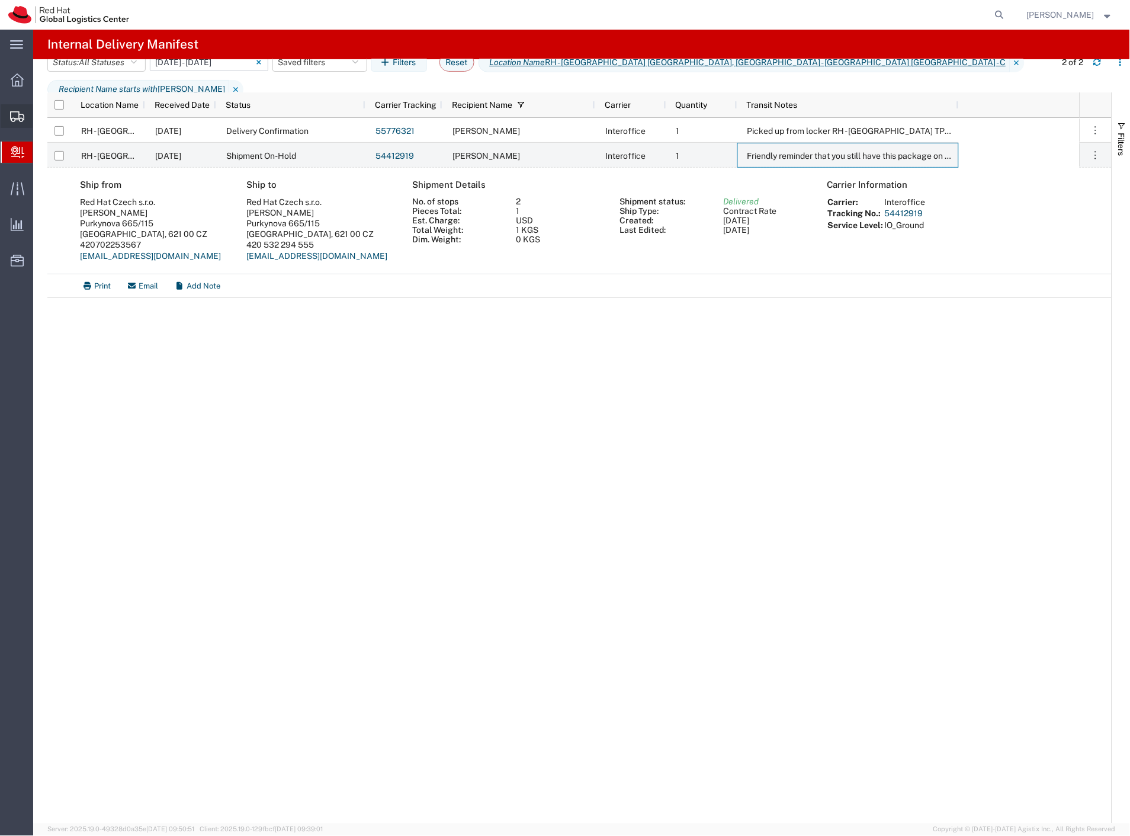
click at [0, 0] on span "Shipment Manager" at bounding box center [0, 0] width 0 height 0
